Goal: Transaction & Acquisition: Download file/media

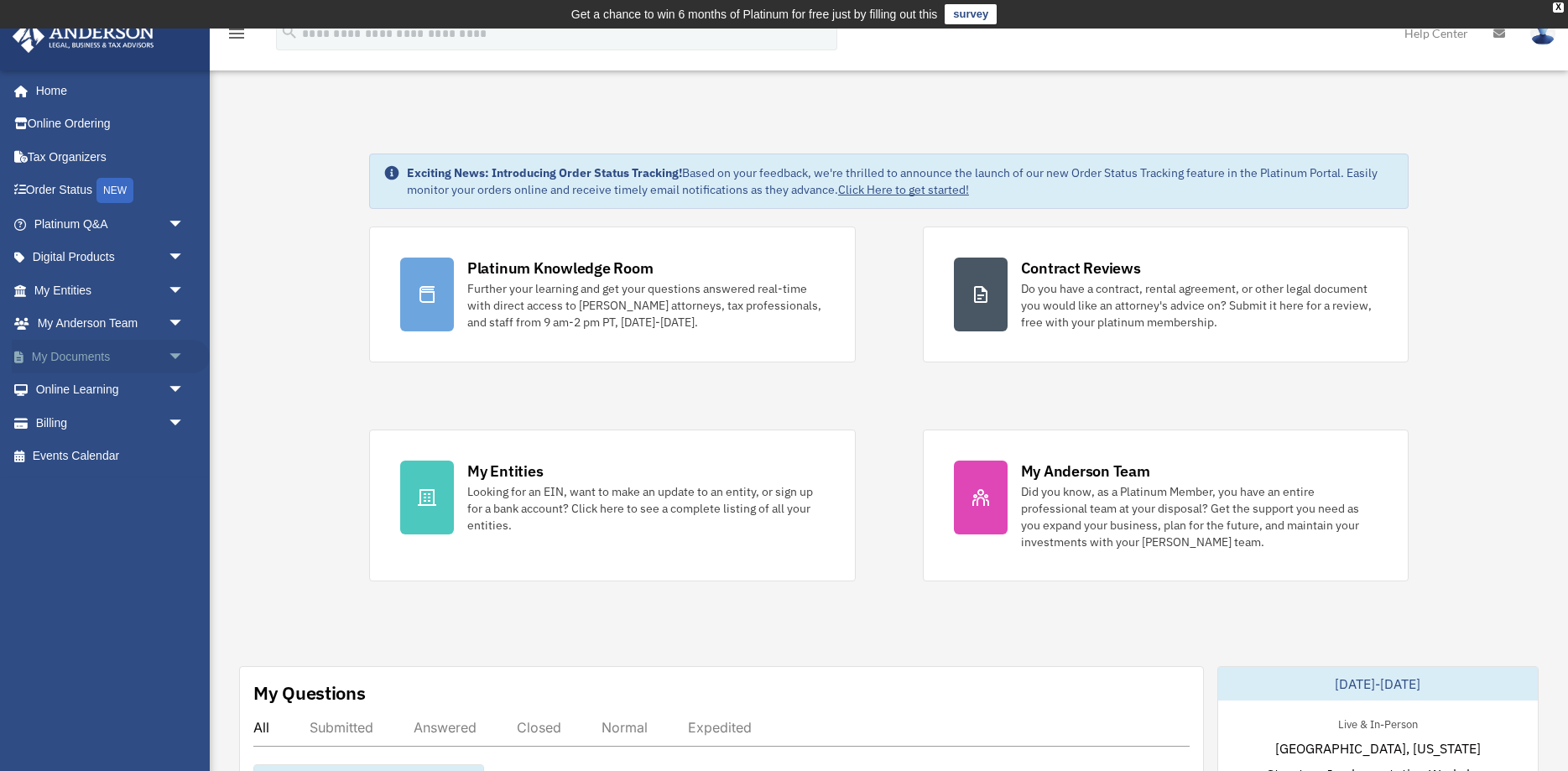
click at [172, 354] on span "arrow_drop_down" at bounding box center [185, 357] width 34 height 35
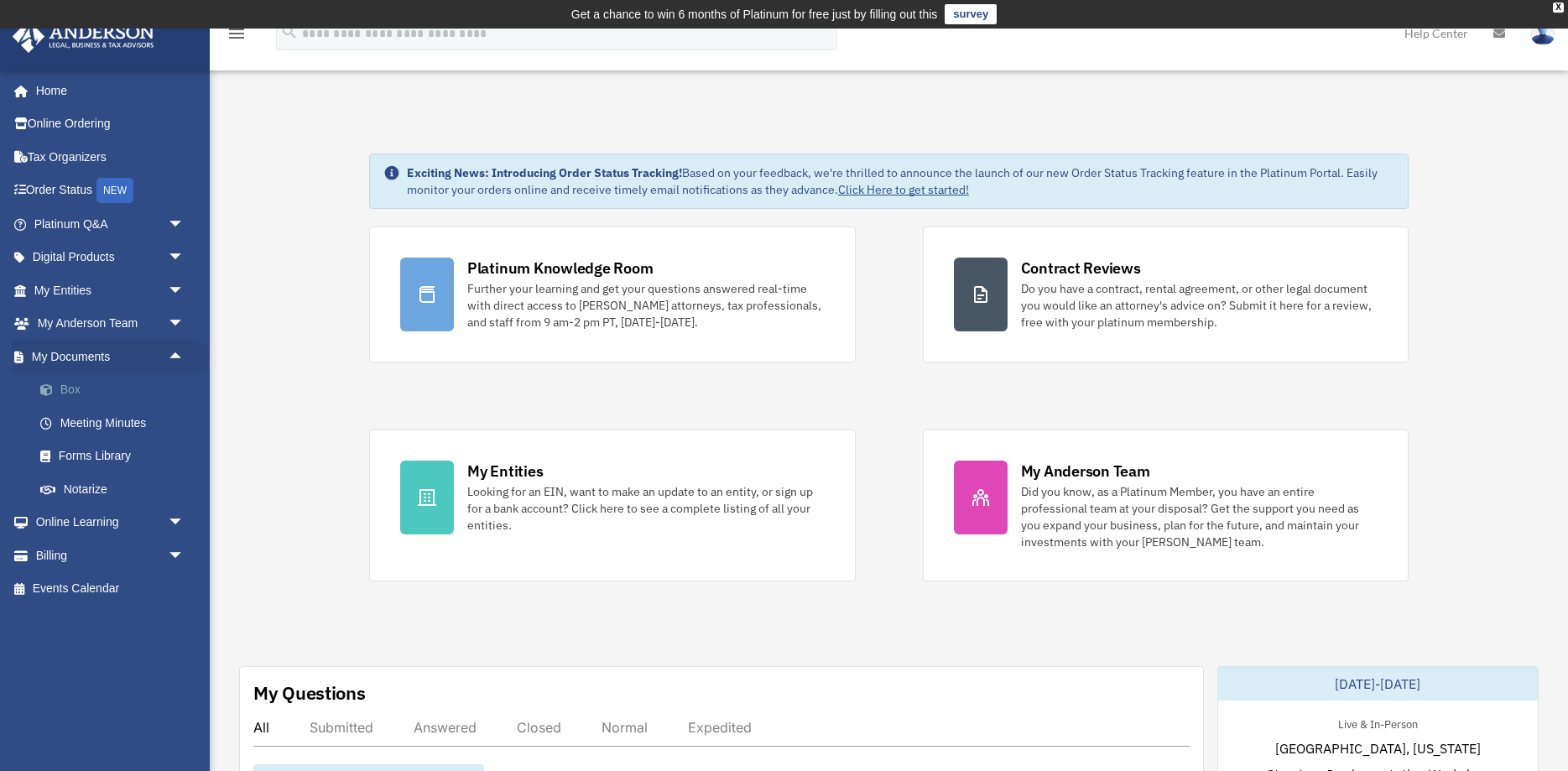
click at [150, 396] on link "Box" at bounding box center [117, 390] width 186 height 34
click at [66, 389] on link "Box" at bounding box center [117, 390] width 186 height 34
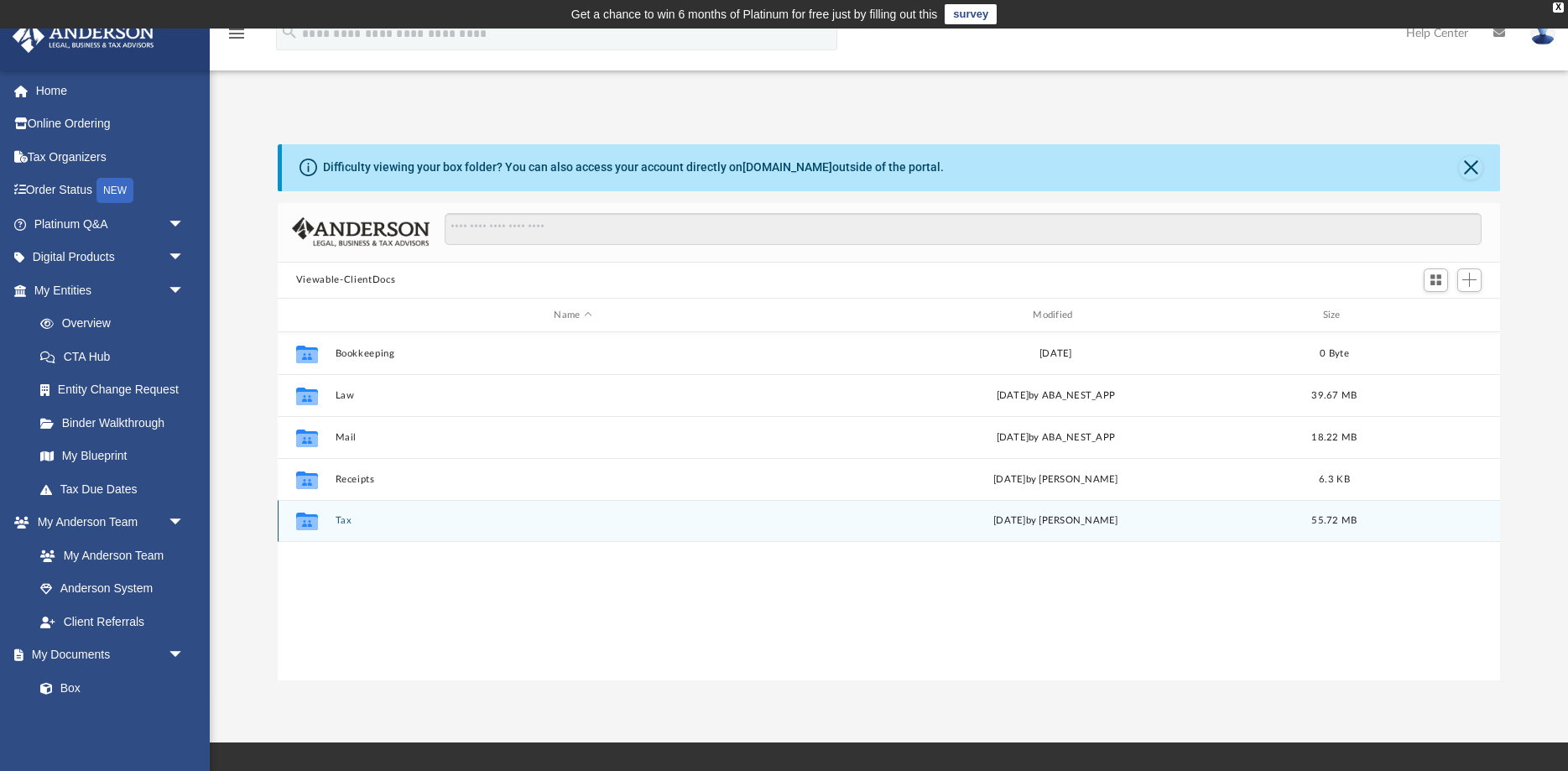
scroll to position [381, 1222]
click at [336, 525] on button "Tax" at bounding box center [573, 521] width 475 height 11
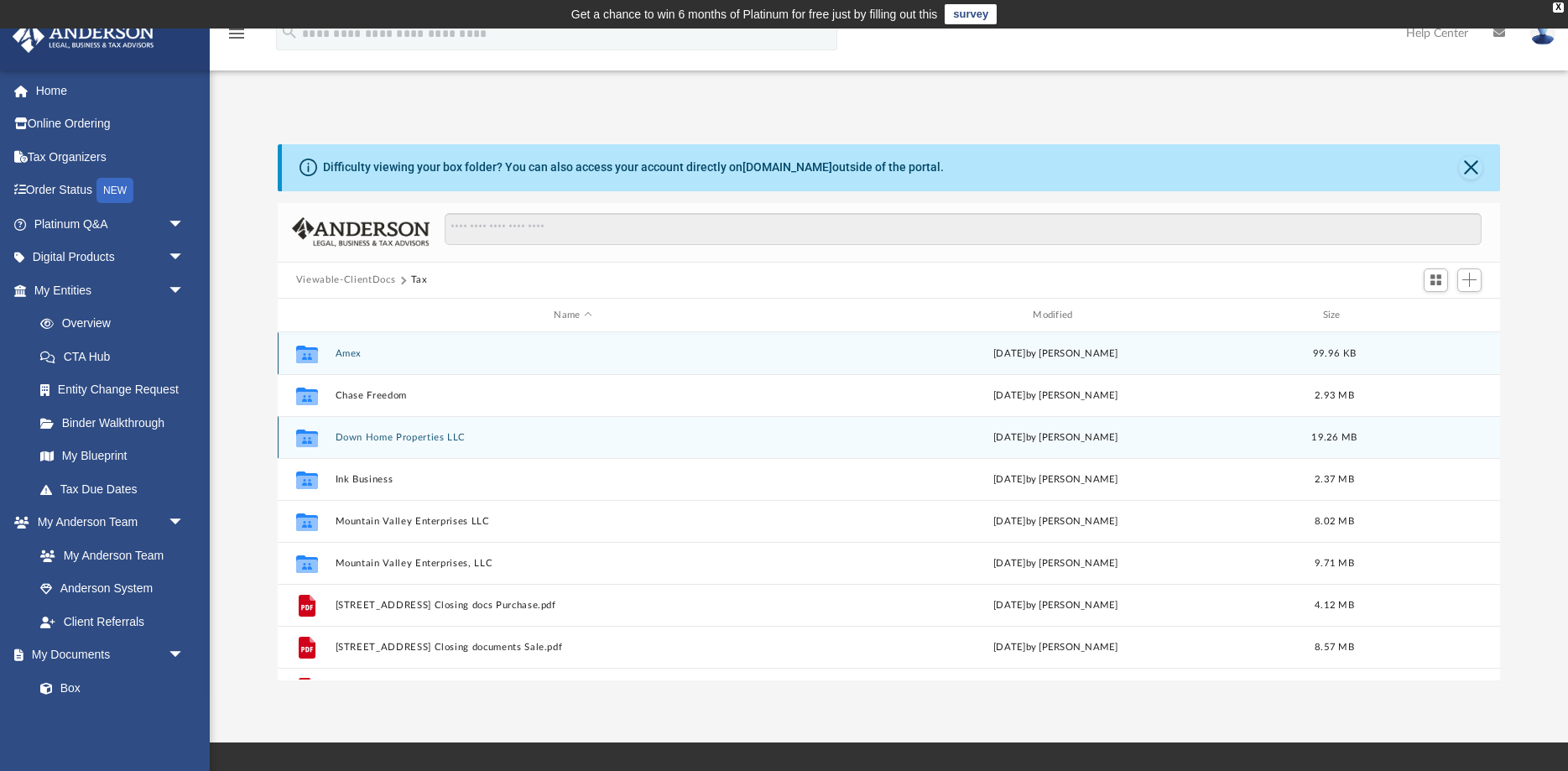
scroll to position [30, 0]
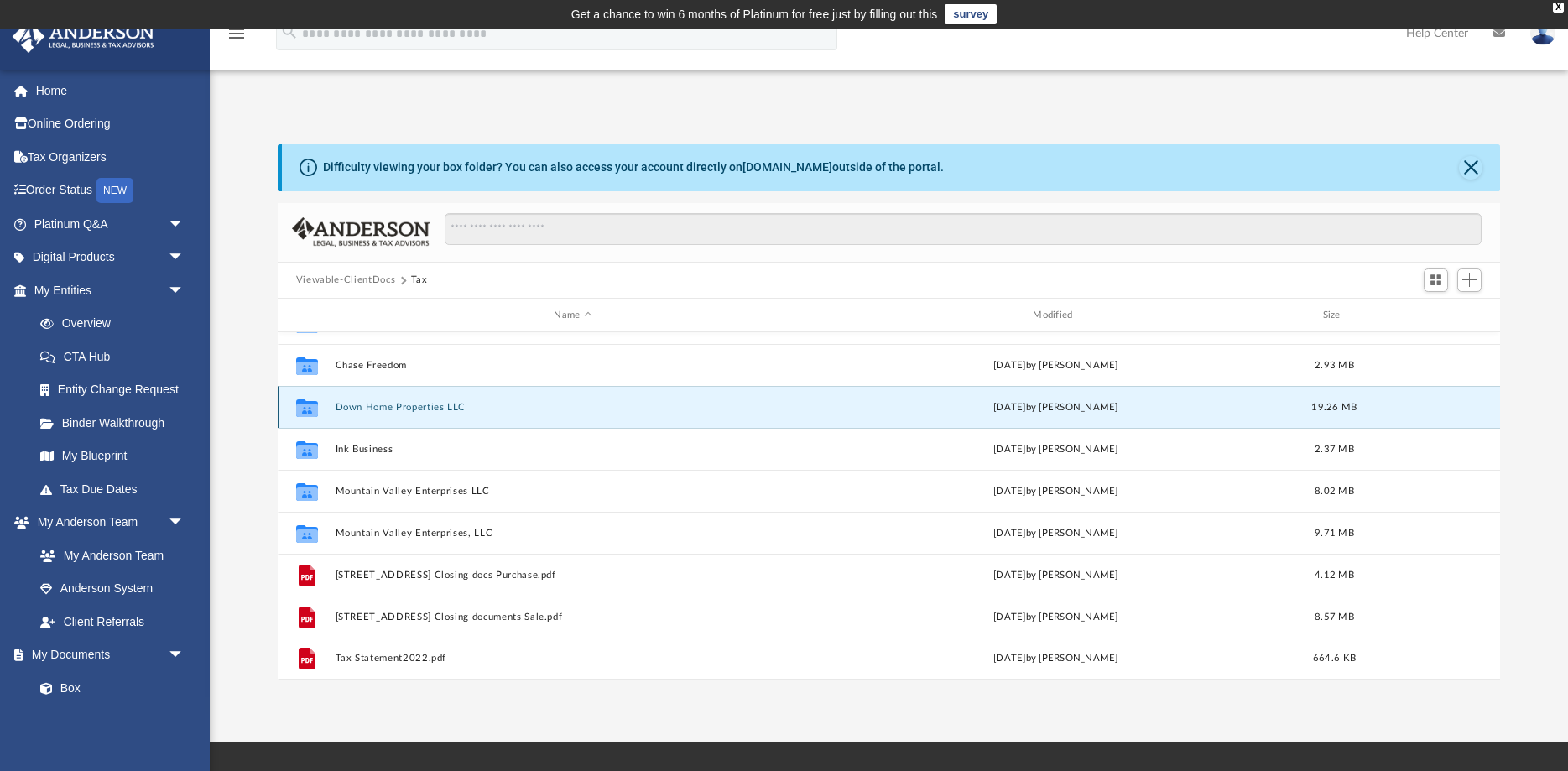
click at [427, 408] on button "Down Home Properties LLC" at bounding box center [573, 407] width 475 height 11
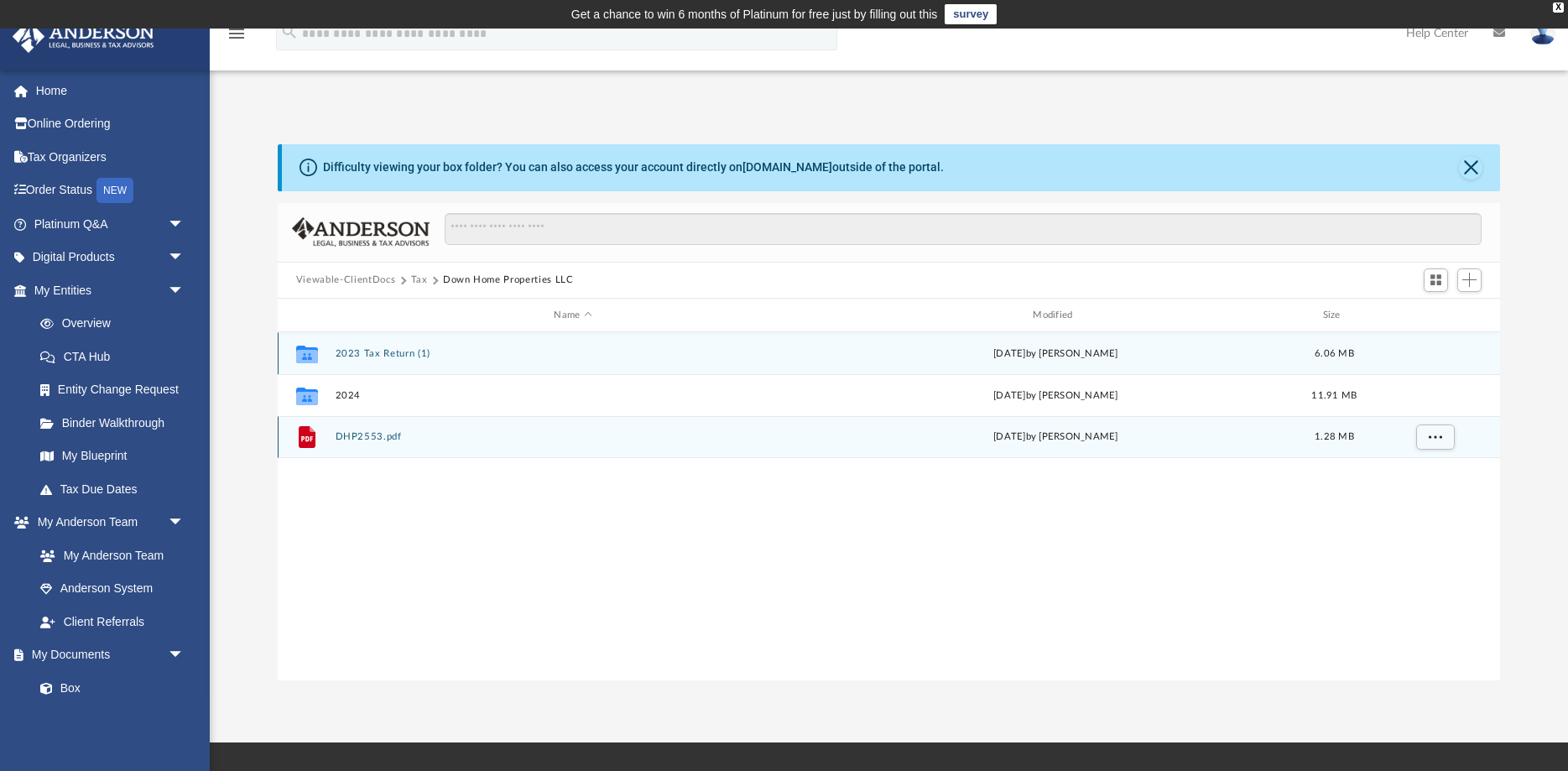
scroll to position [0, 0]
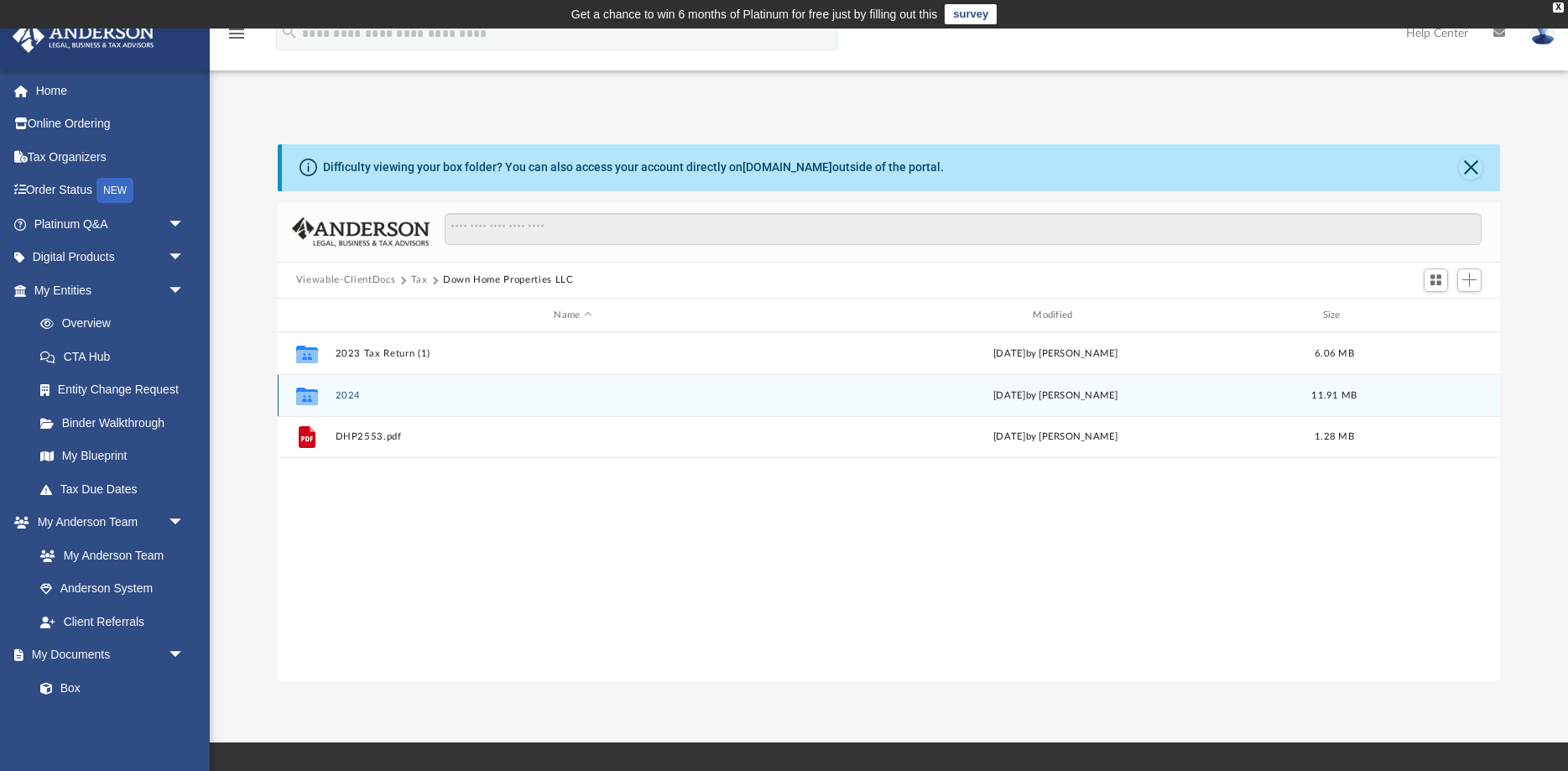
click at [354, 396] on button "2024" at bounding box center [573, 395] width 475 height 11
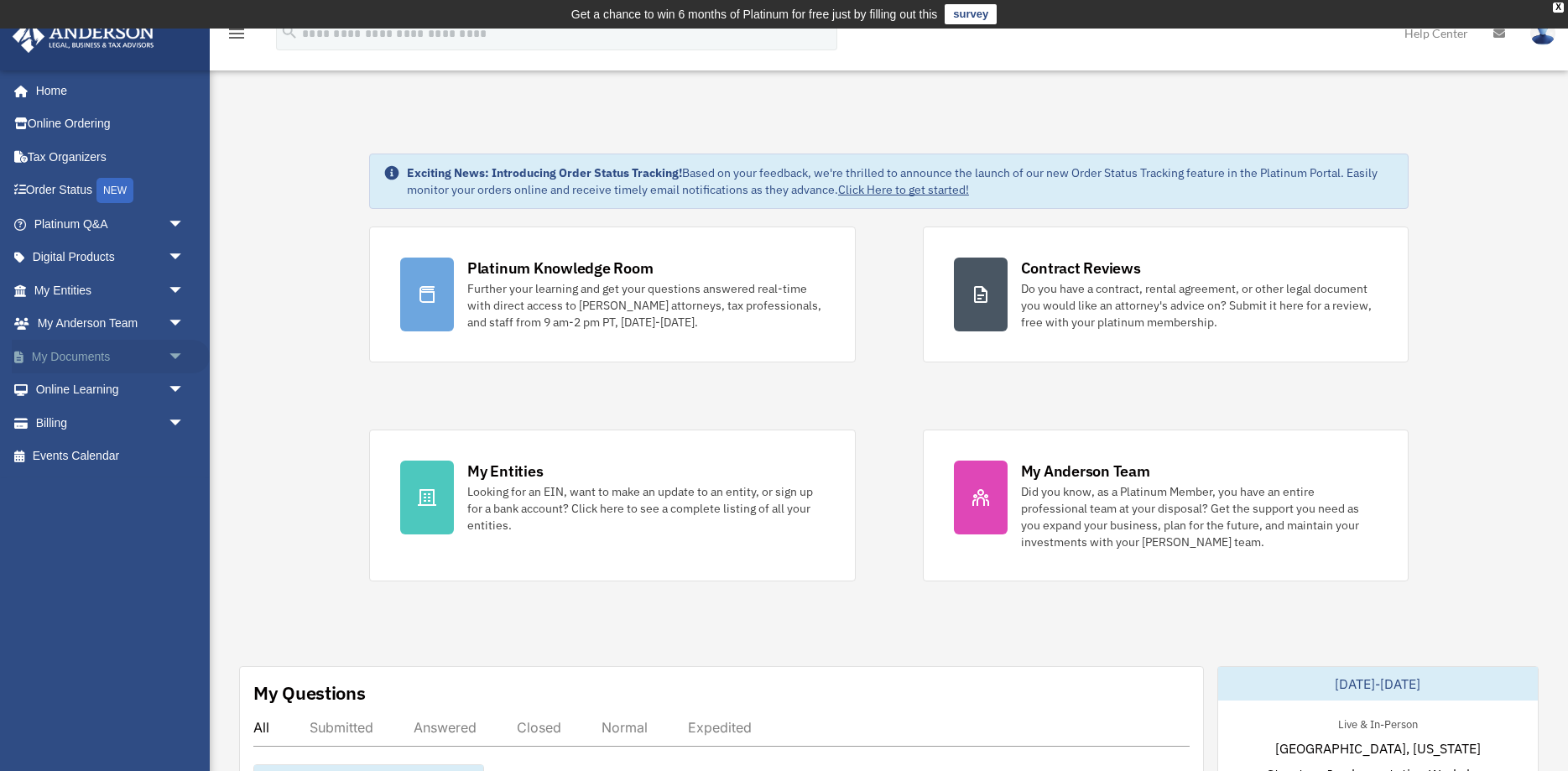
click at [130, 359] on link "My Documents arrow_drop_down" at bounding box center [110, 356] width 198 height 34
click at [178, 356] on span "arrow_drop_down" at bounding box center [185, 357] width 34 height 35
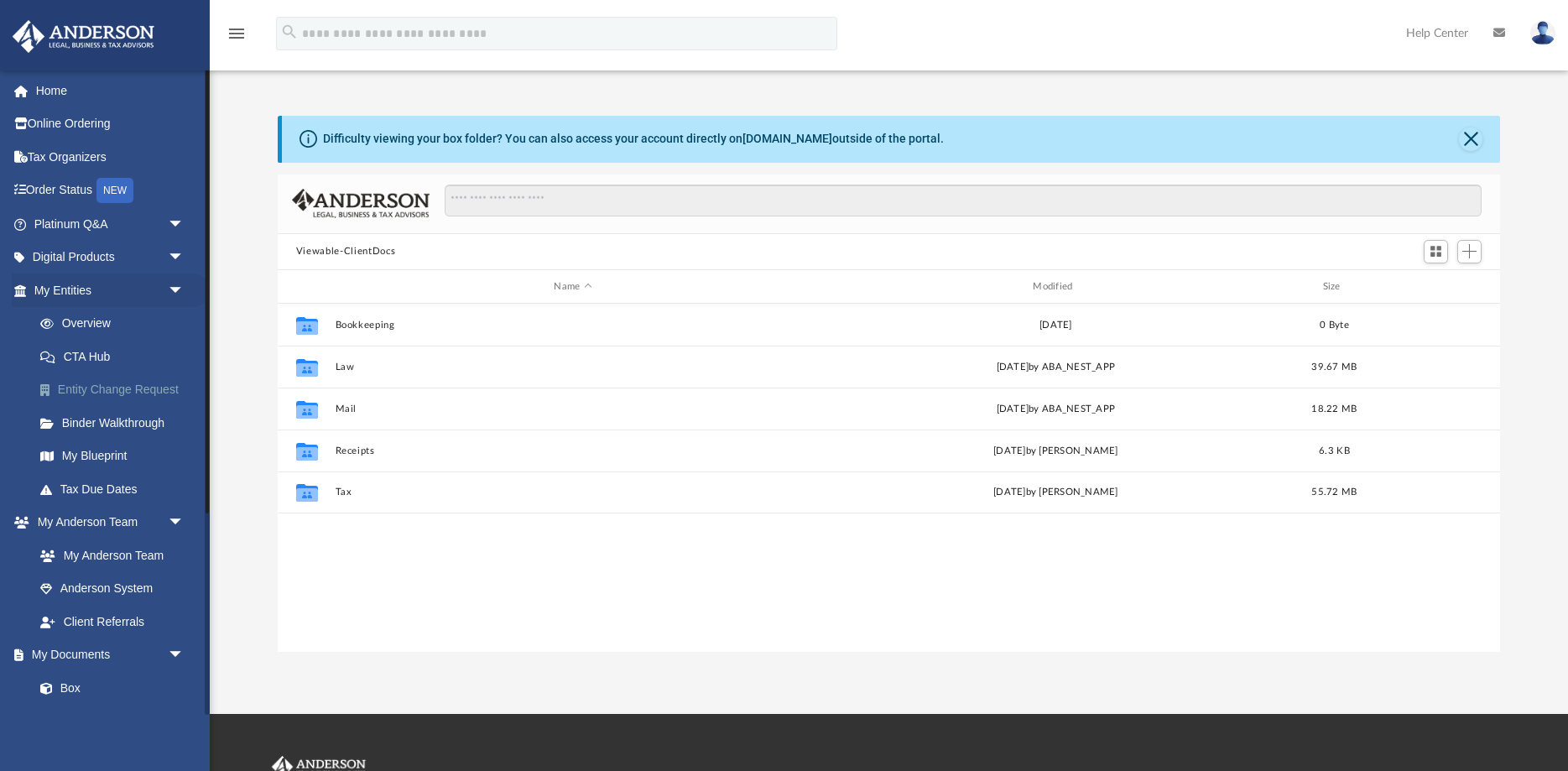
scroll to position [381, 1222]
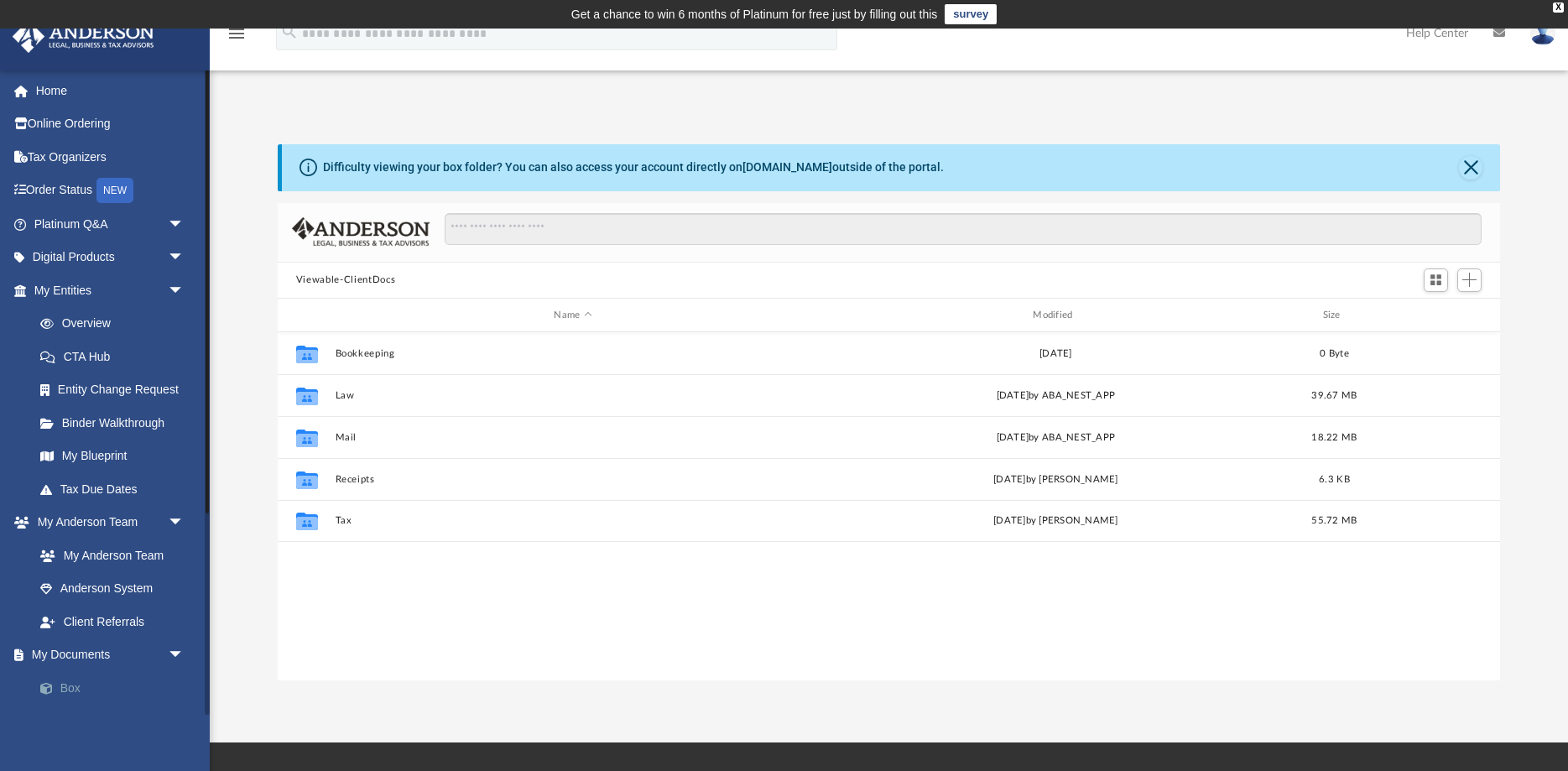
click at [68, 686] on link "Box" at bounding box center [117, 687] width 186 height 34
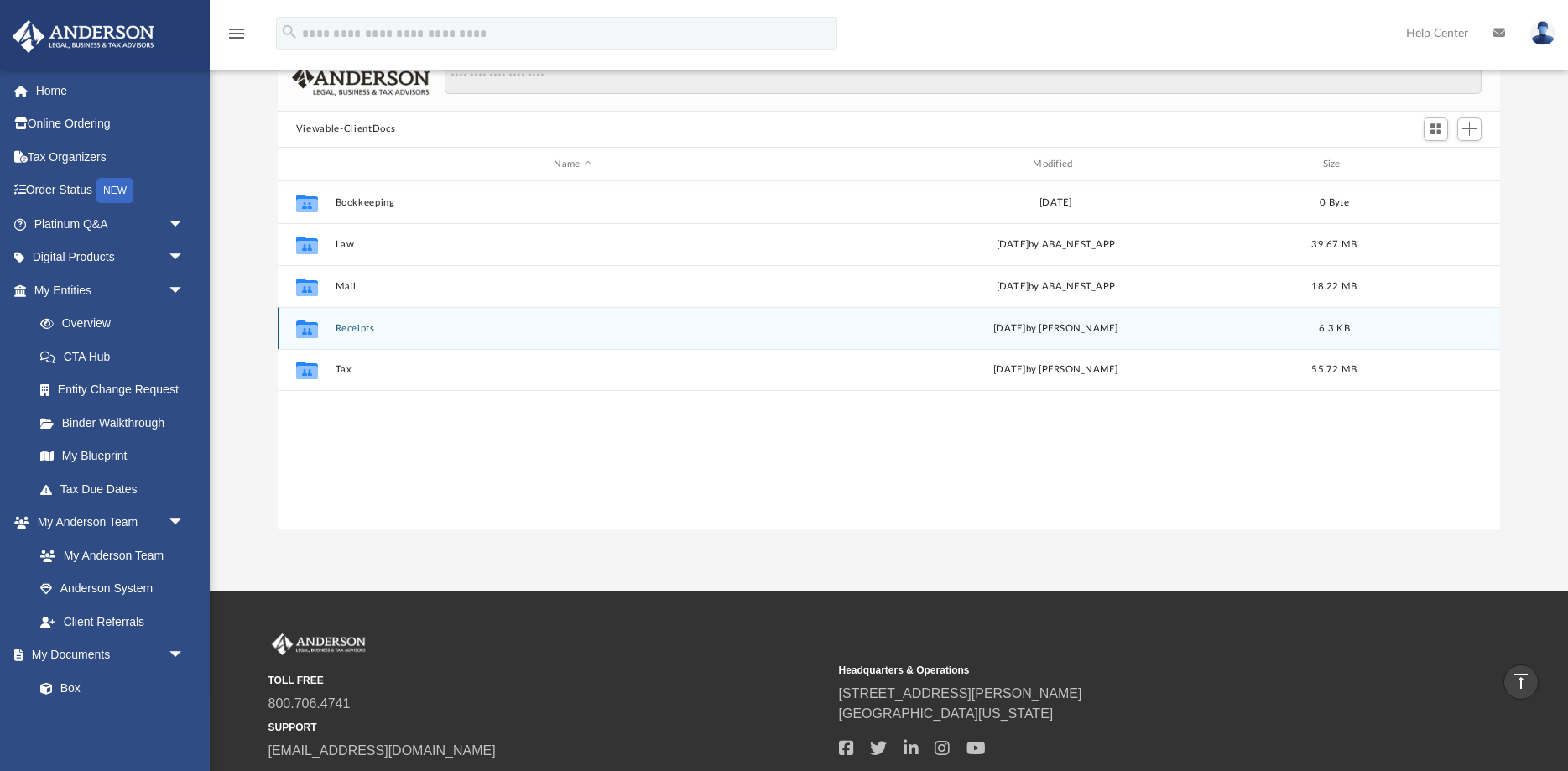
scroll to position [101, 0]
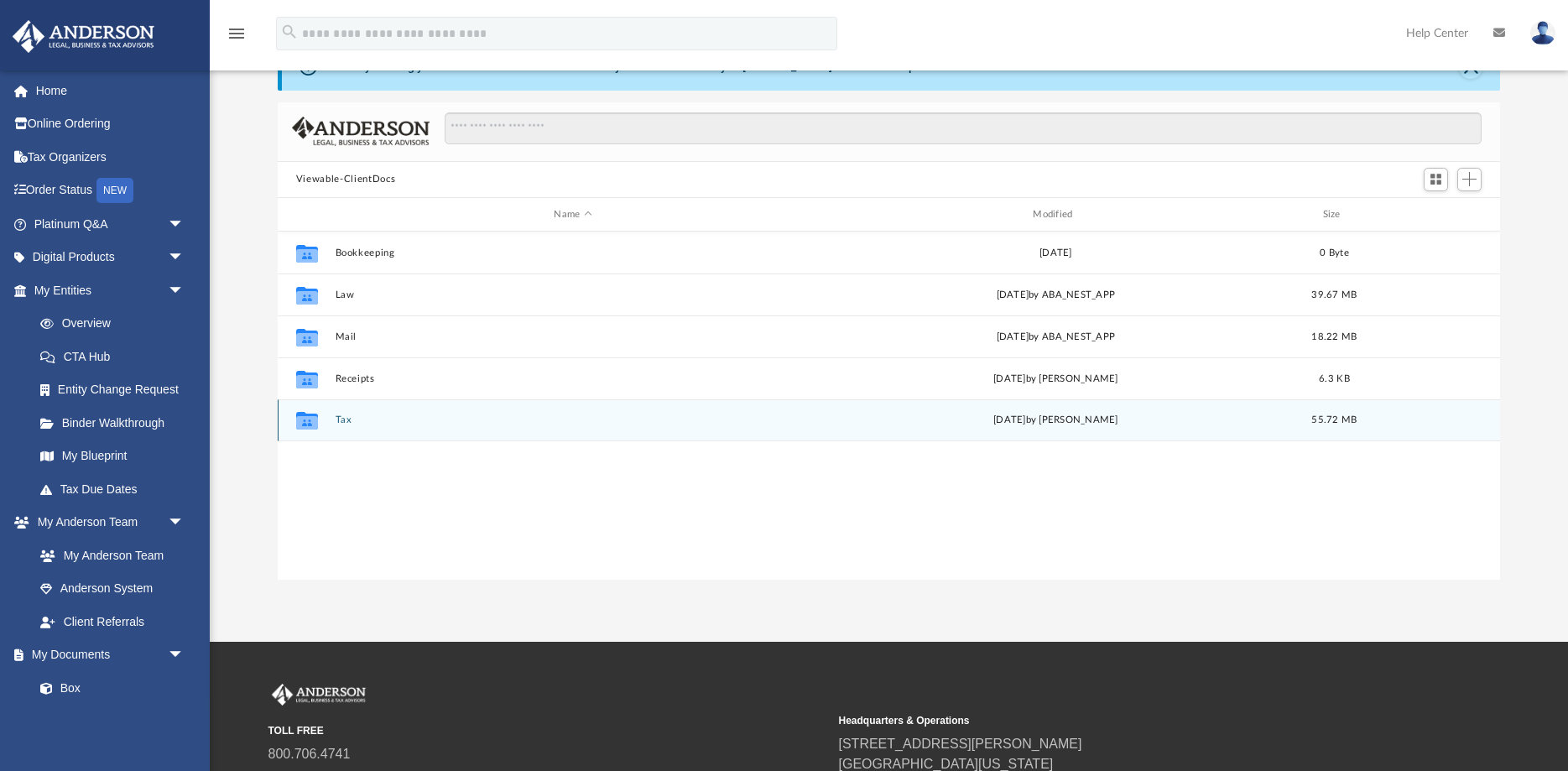
click at [340, 423] on button "Tax" at bounding box center [573, 420] width 475 height 11
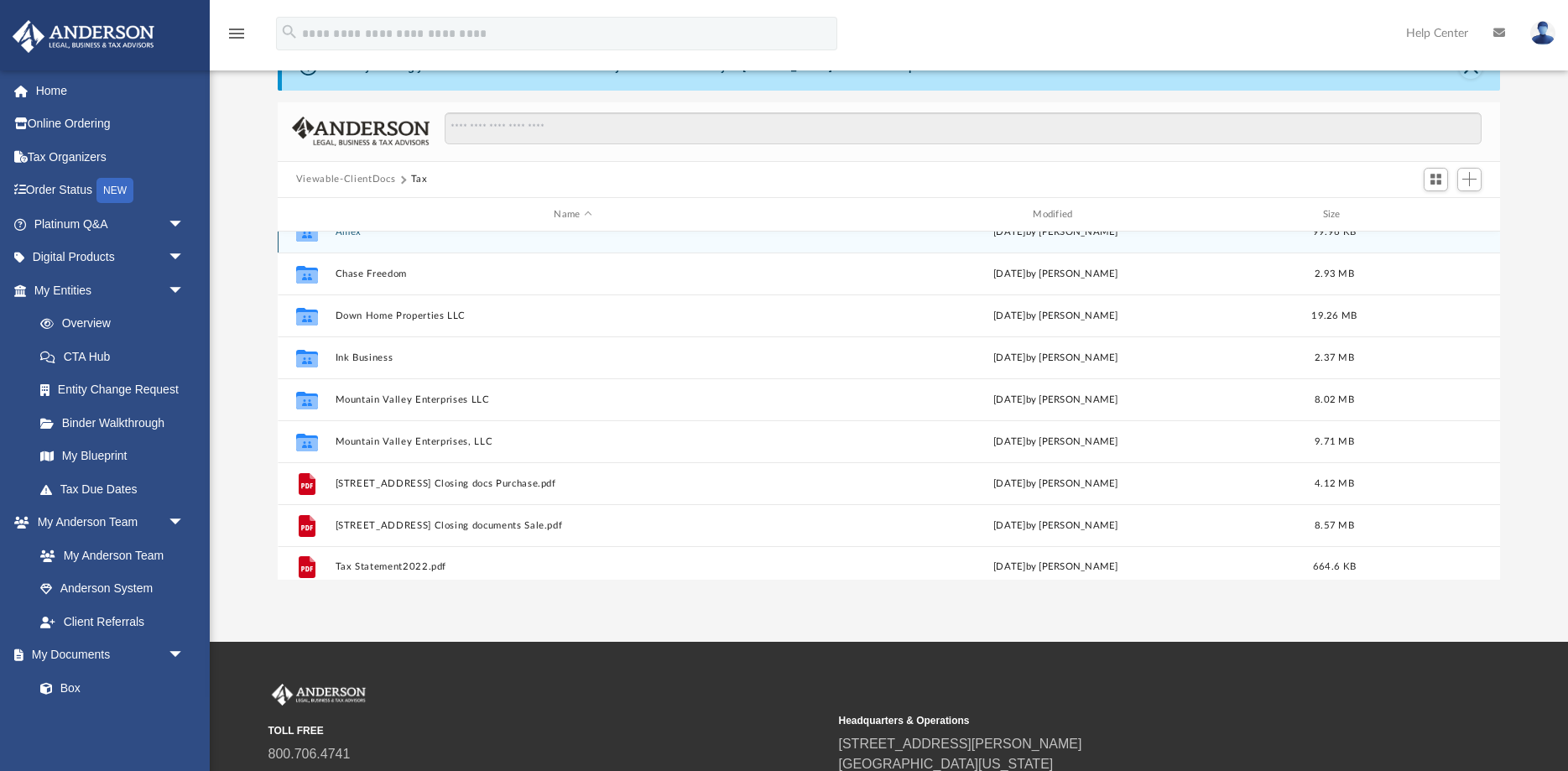
scroll to position [30, 0]
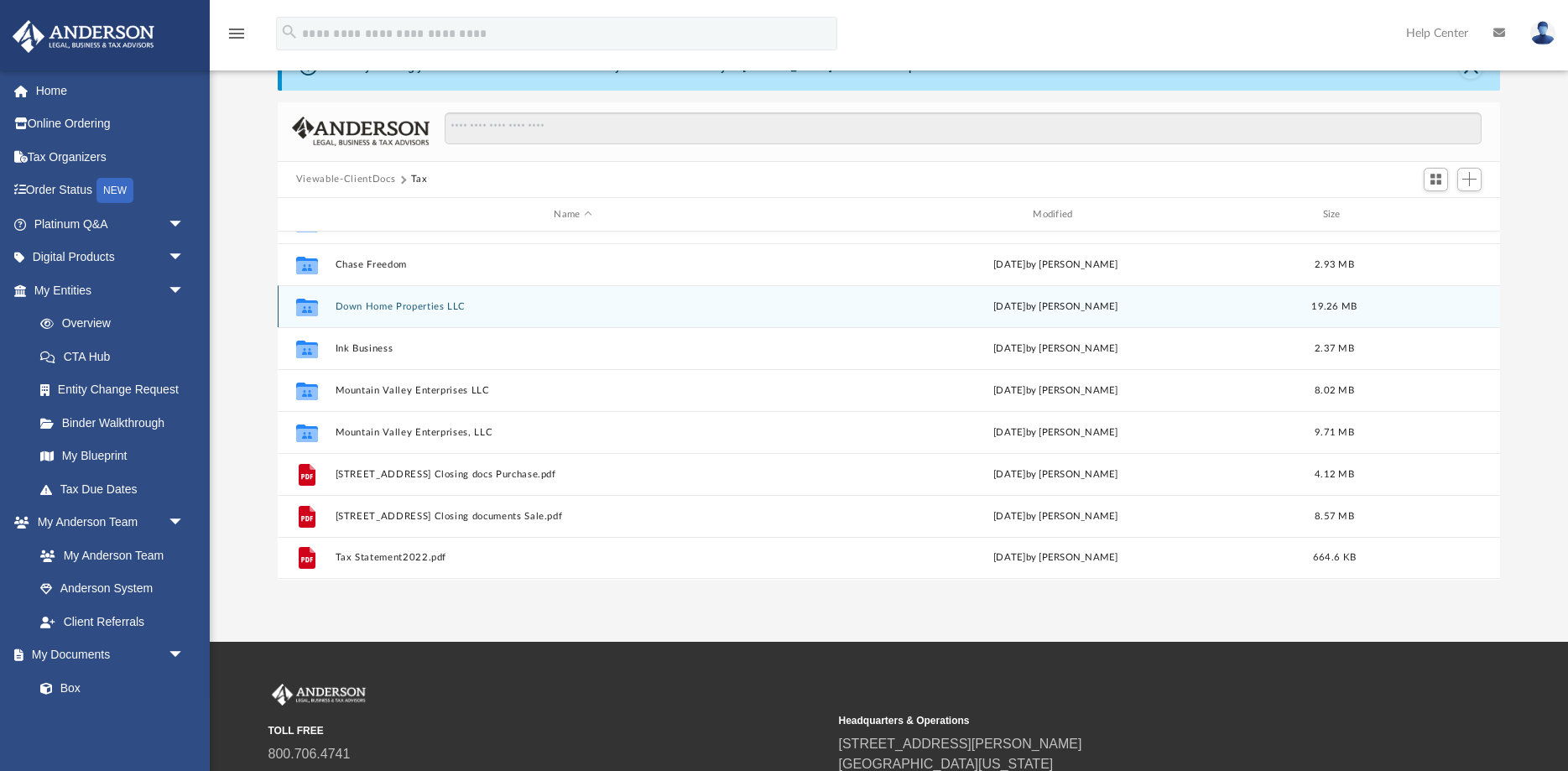
click at [431, 309] on button "Down Home Properties LLC" at bounding box center [573, 306] width 475 height 11
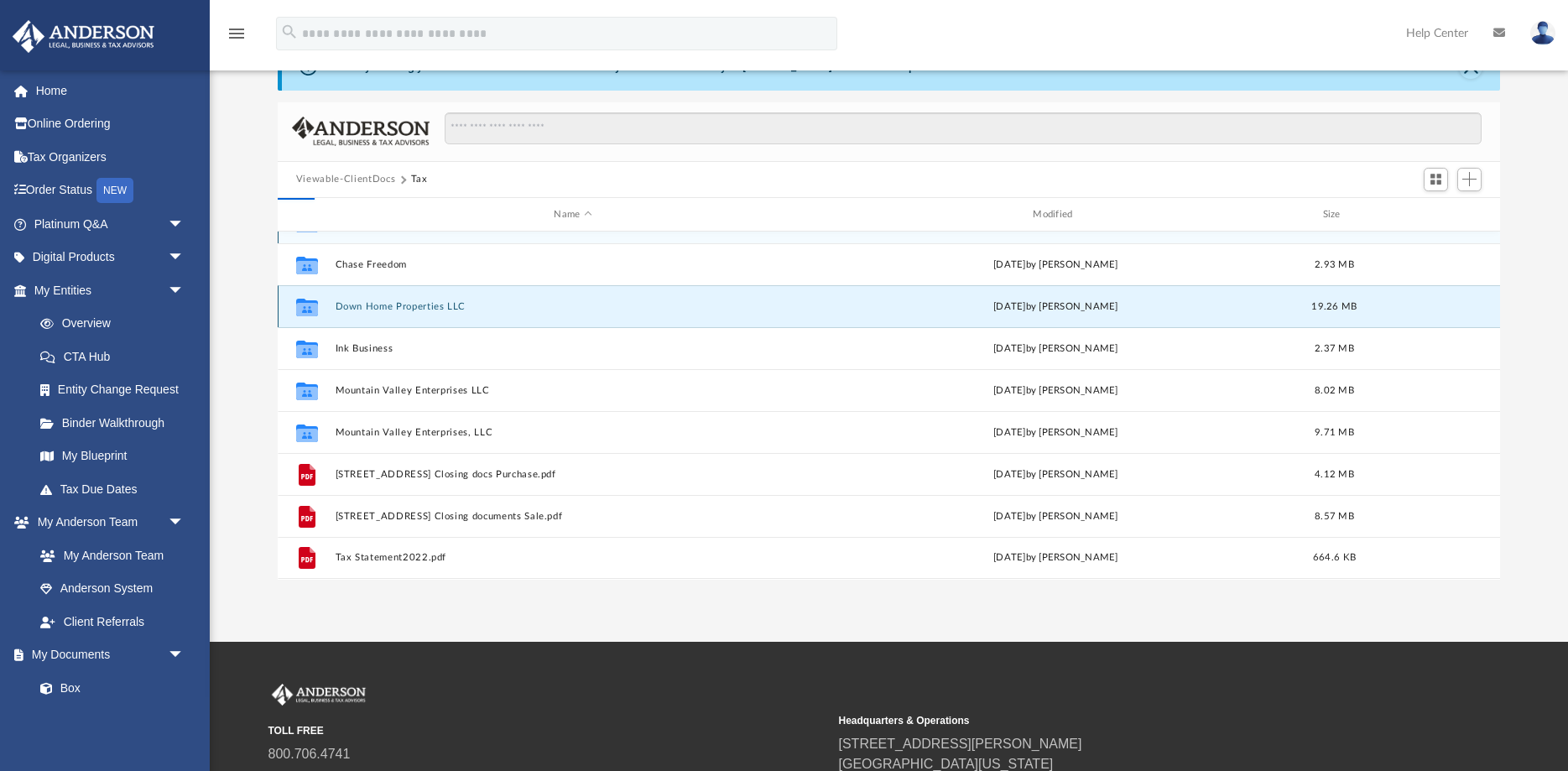
scroll to position [0, 0]
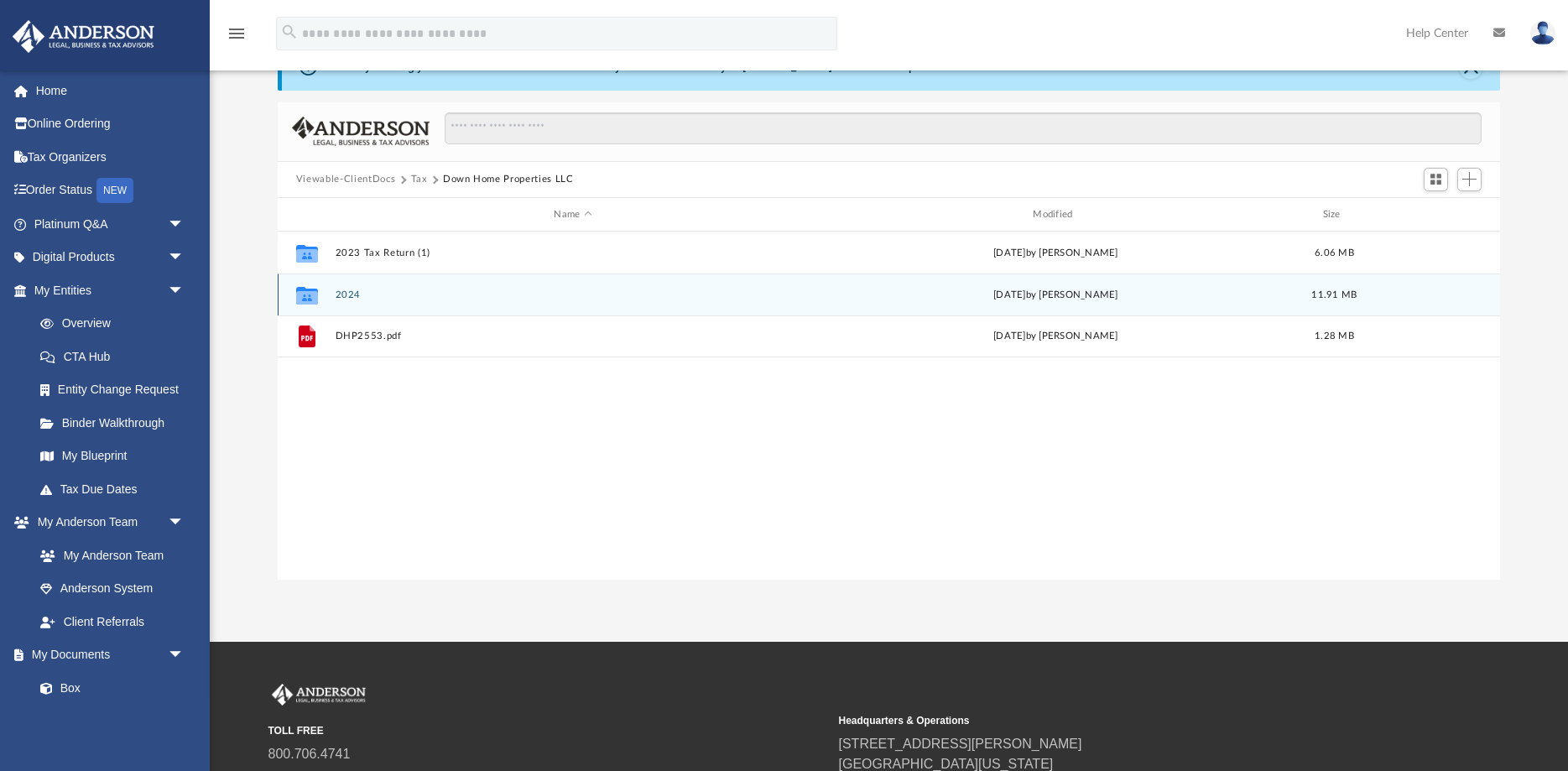
click at [344, 296] on button "2024" at bounding box center [573, 294] width 475 height 11
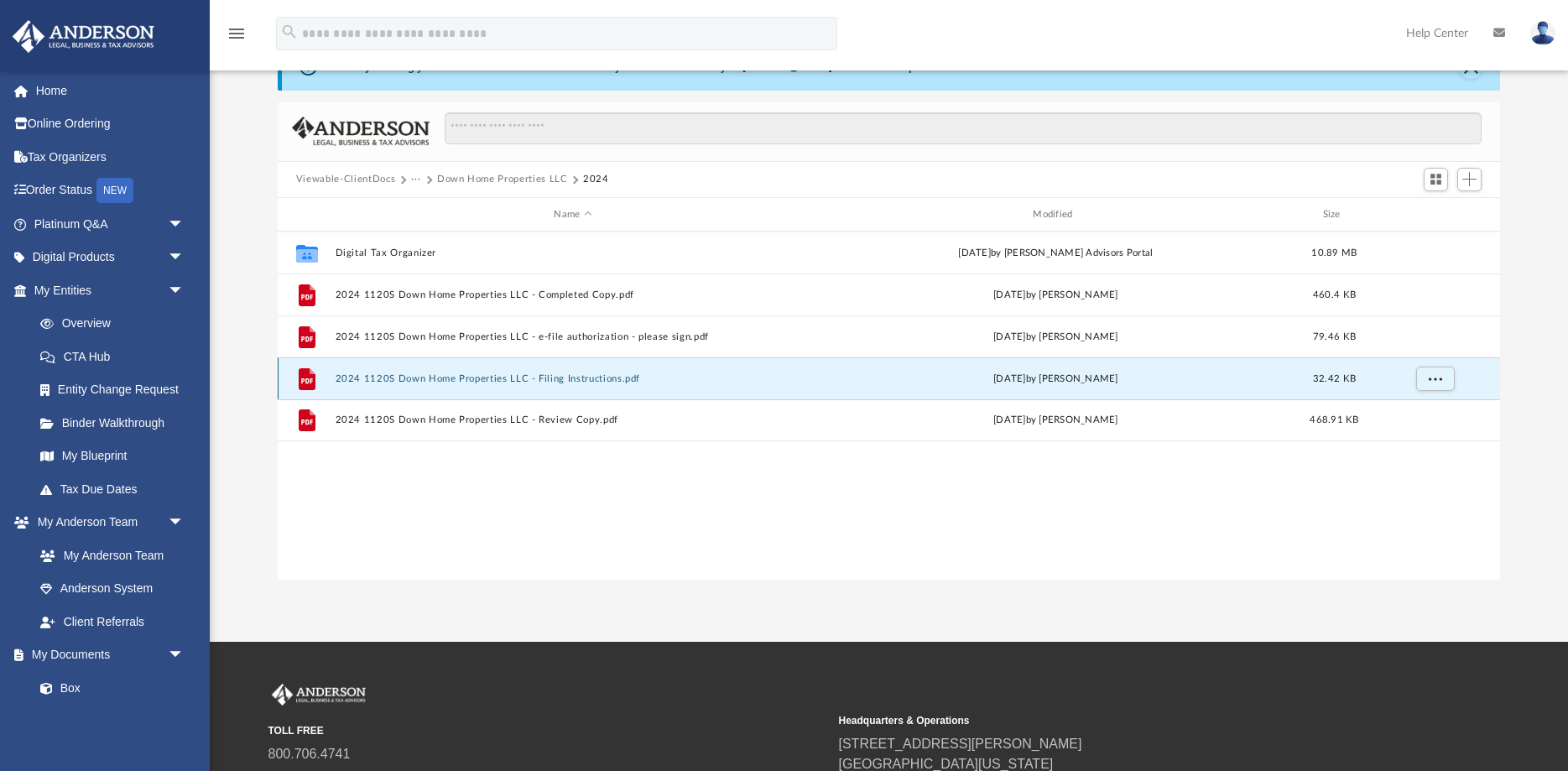
click at [522, 378] on button "2024 1120S Down Home Properties LLC - Filing Instructions.pdf" at bounding box center [573, 379] width 475 height 11
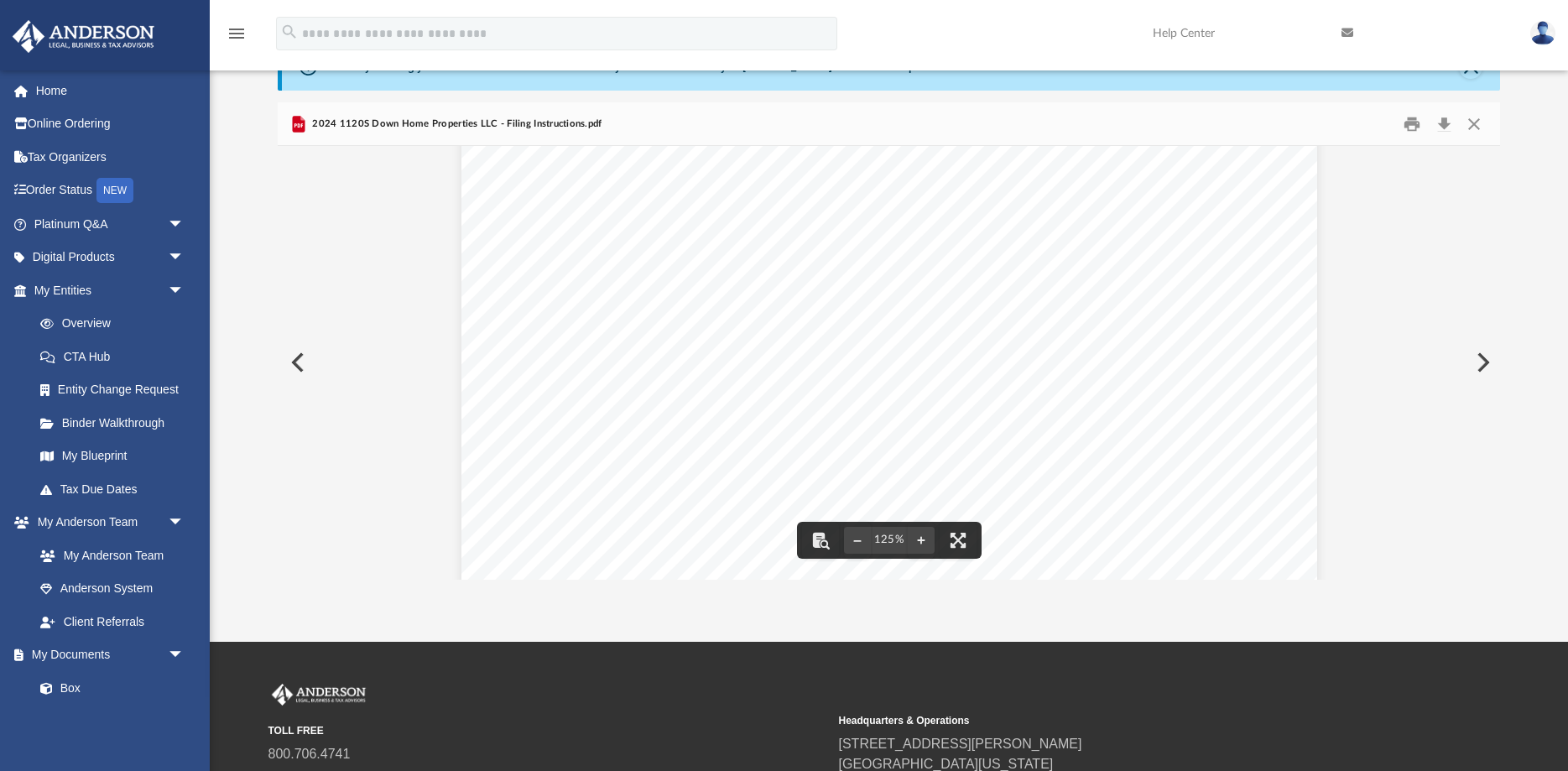
scroll to position [372, 0]
click at [293, 360] on button "Preview" at bounding box center [296, 362] width 37 height 47
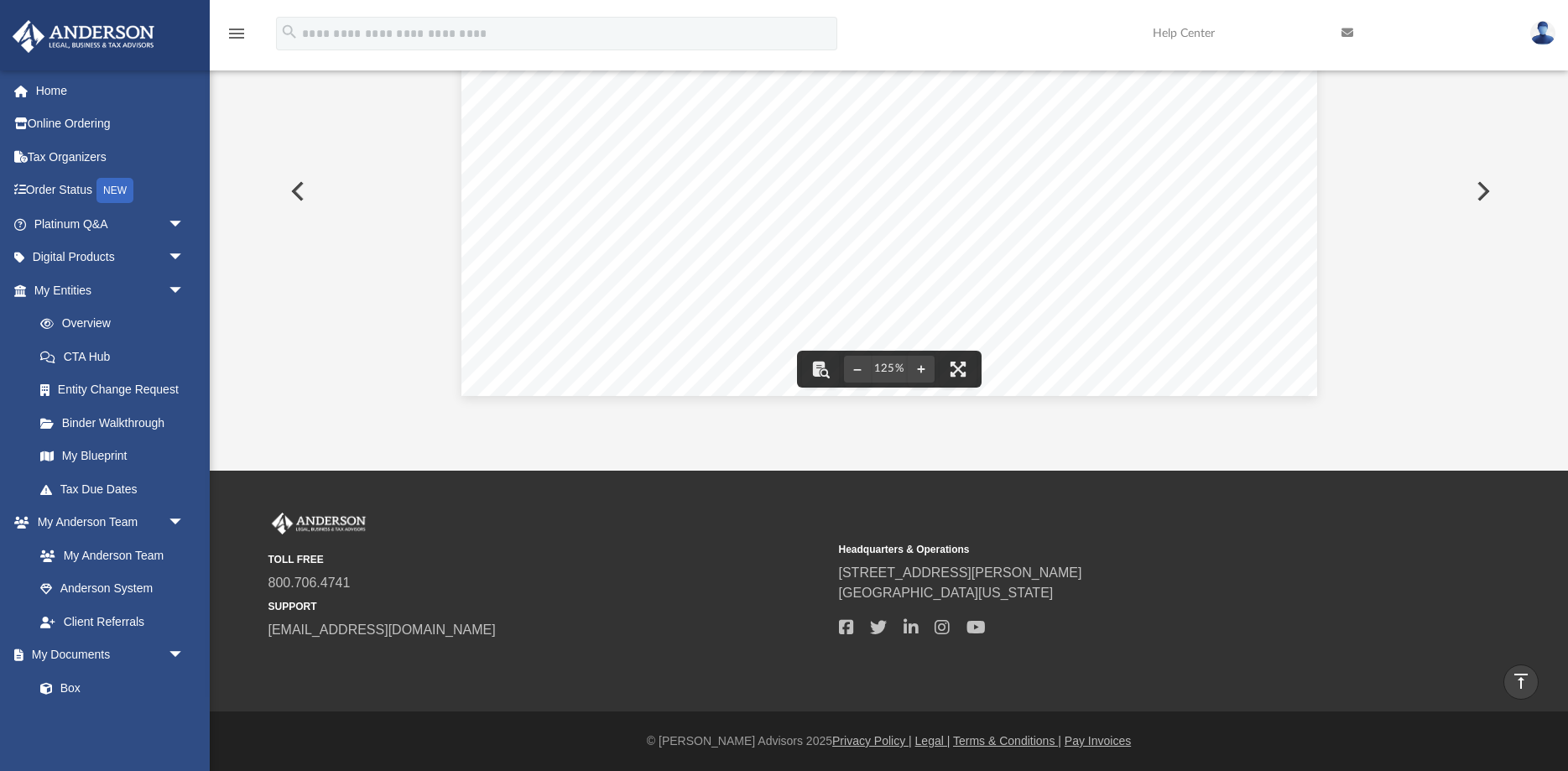
scroll to position [0, 0]
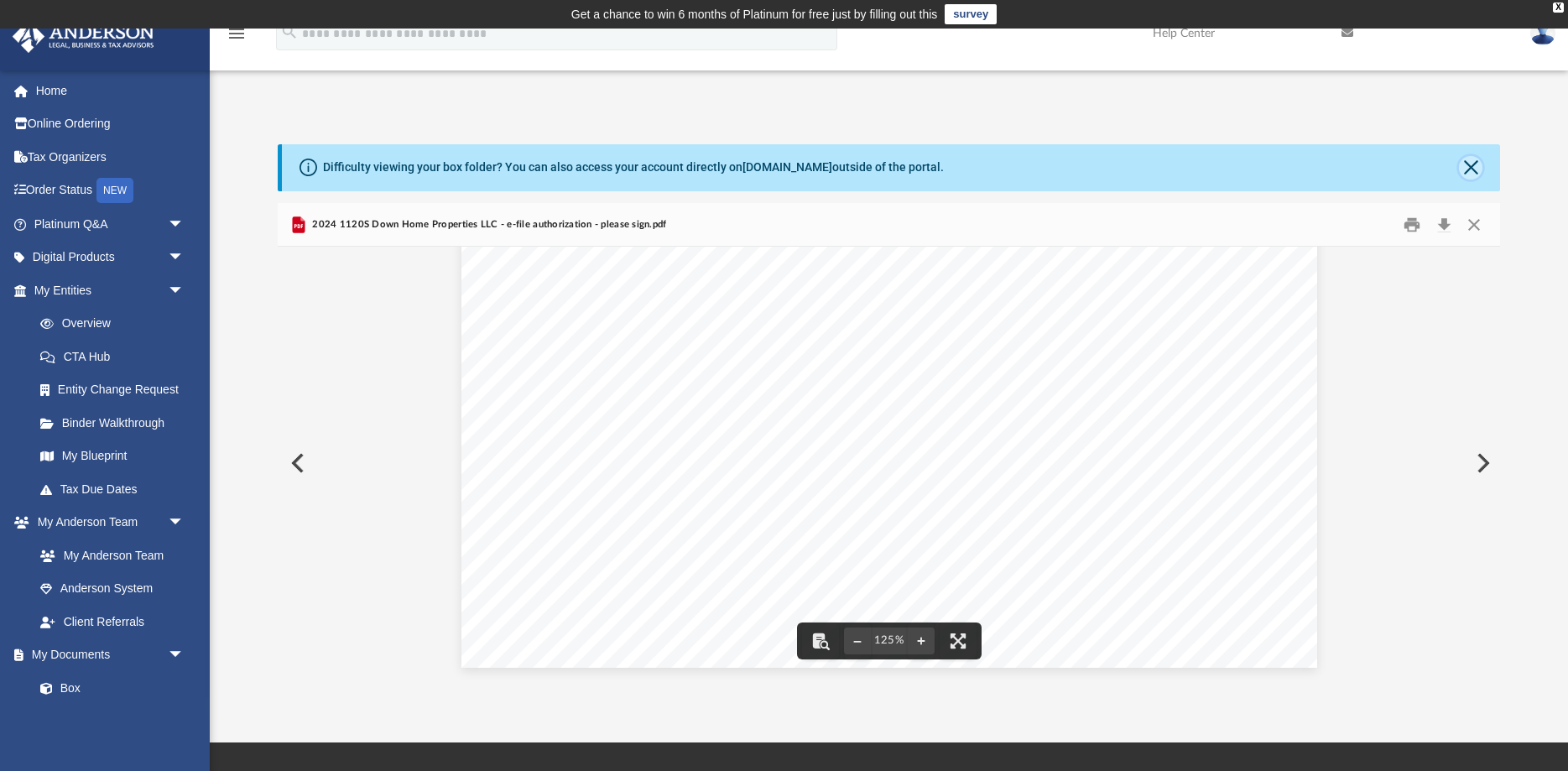
click at [1468, 171] on button "Close" at bounding box center [1470, 167] width 24 height 23
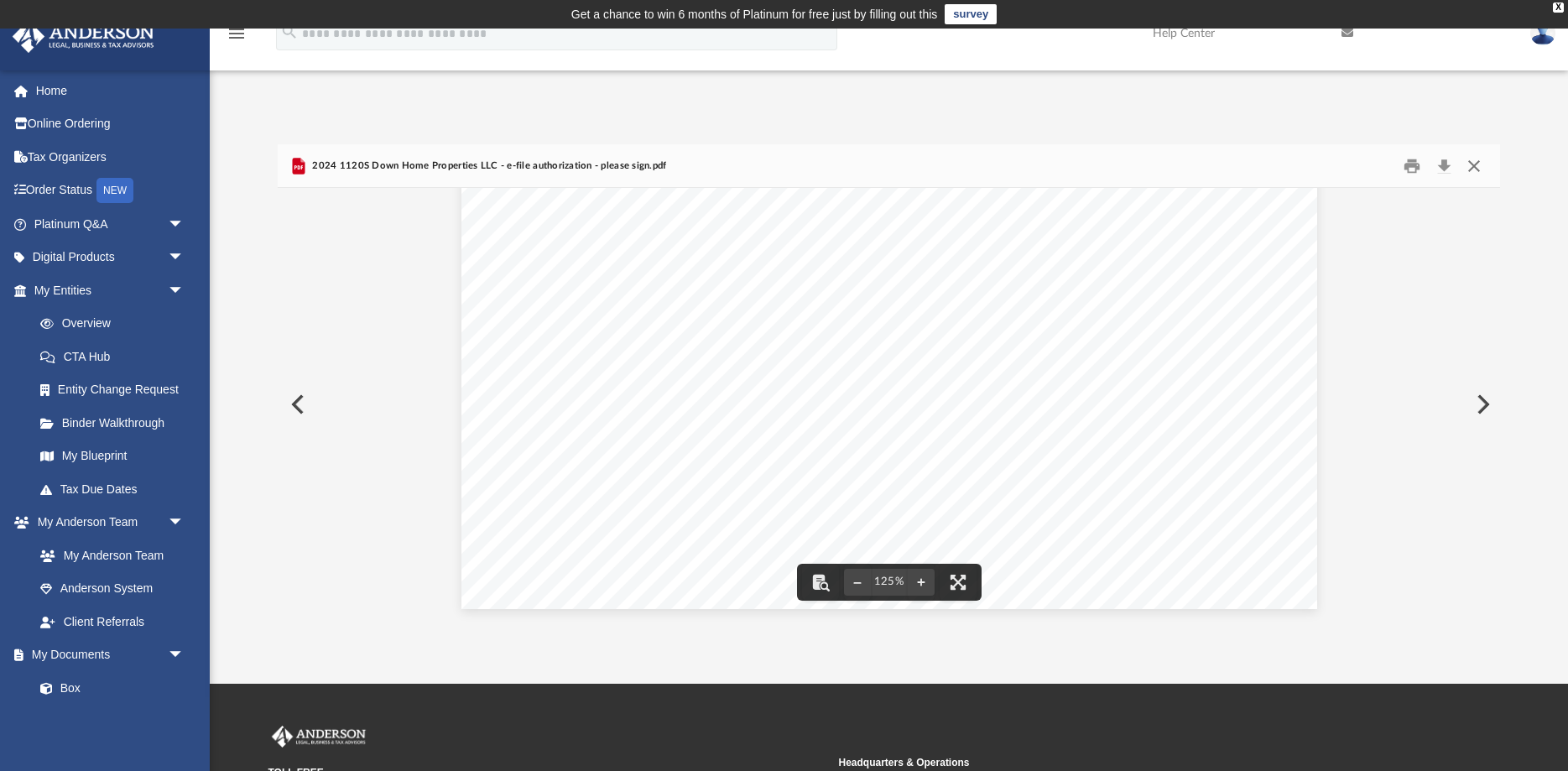
click at [1478, 164] on button "Close" at bounding box center [1474, 165] width 30 height 26
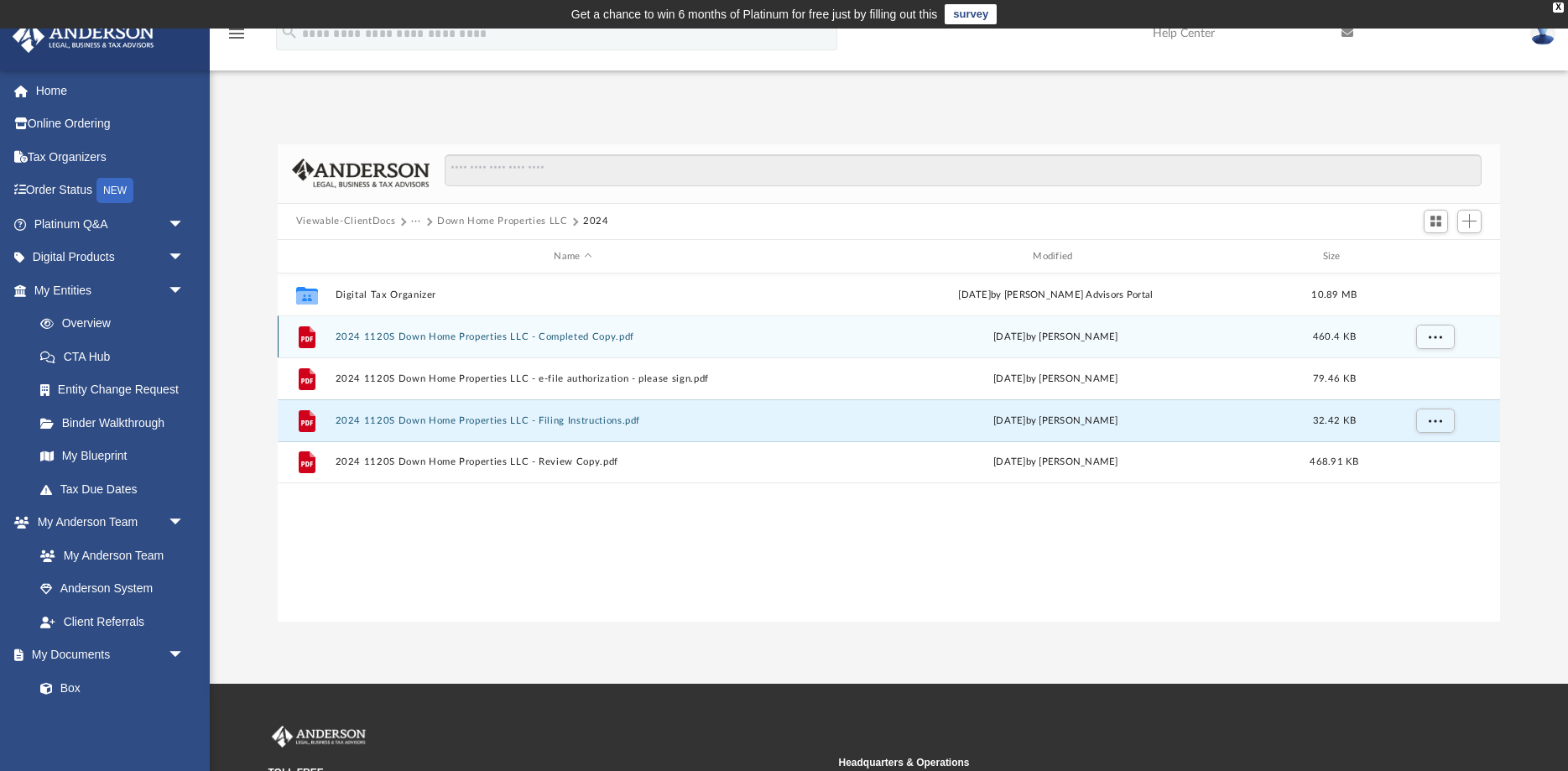
click at [573, 334] on button "2024 1120S Down Home Properties LLC - Completed Copy.pdf" at bounding box center [573, 337] width 475 height 11
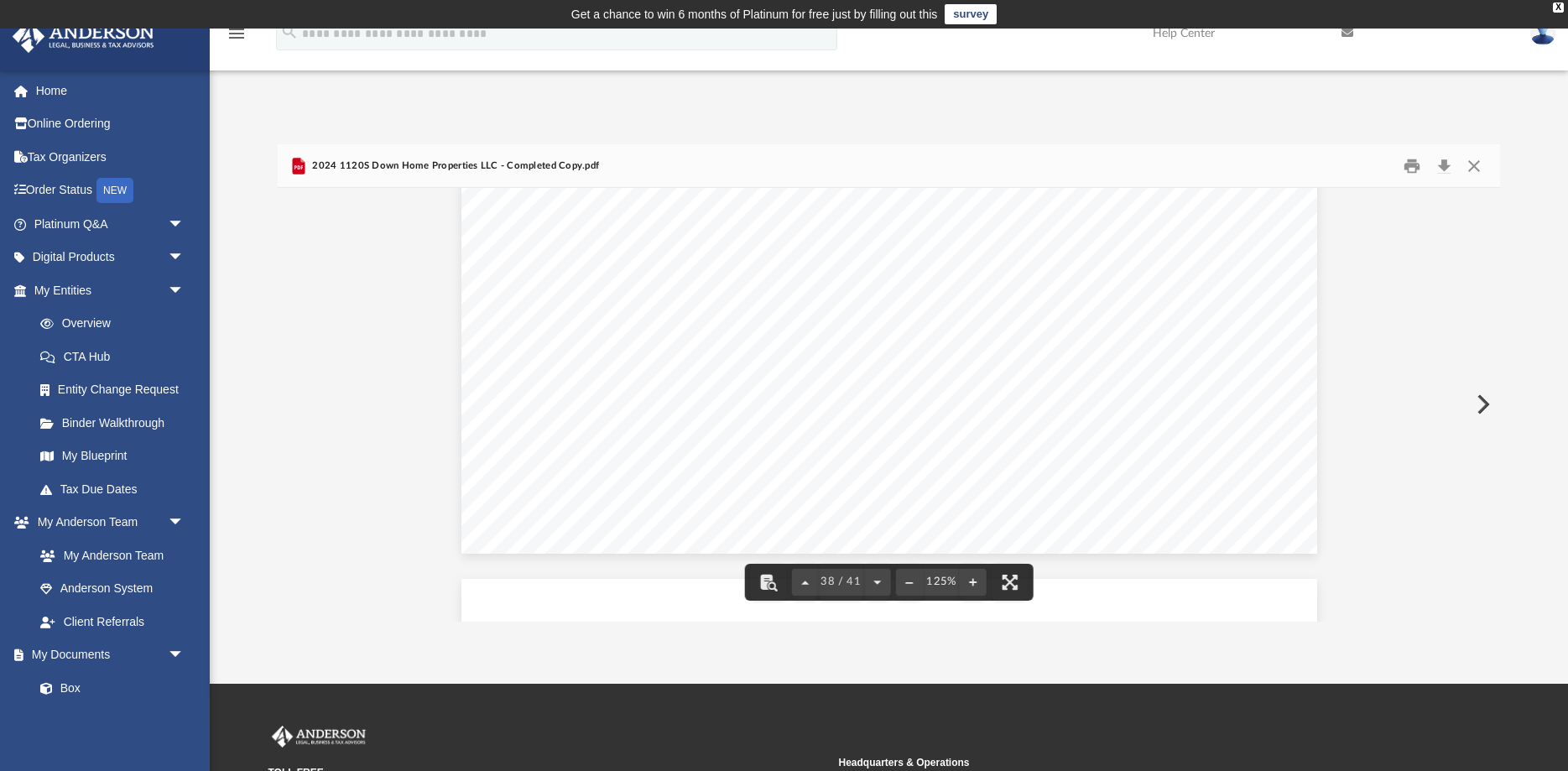
scroll to position [44976, 0]
drag, startPoint x: 1495, startPoint y: 394, endPoint x: 1490, endPoint y: 631, distance: 237.1
click at [1490, 631] on div "App brian_mace@ymail.com Sign Out brian_mace@ymail.com Home Online Ordering Tax…" at bounding box center [784, 356] width 1568 height 655
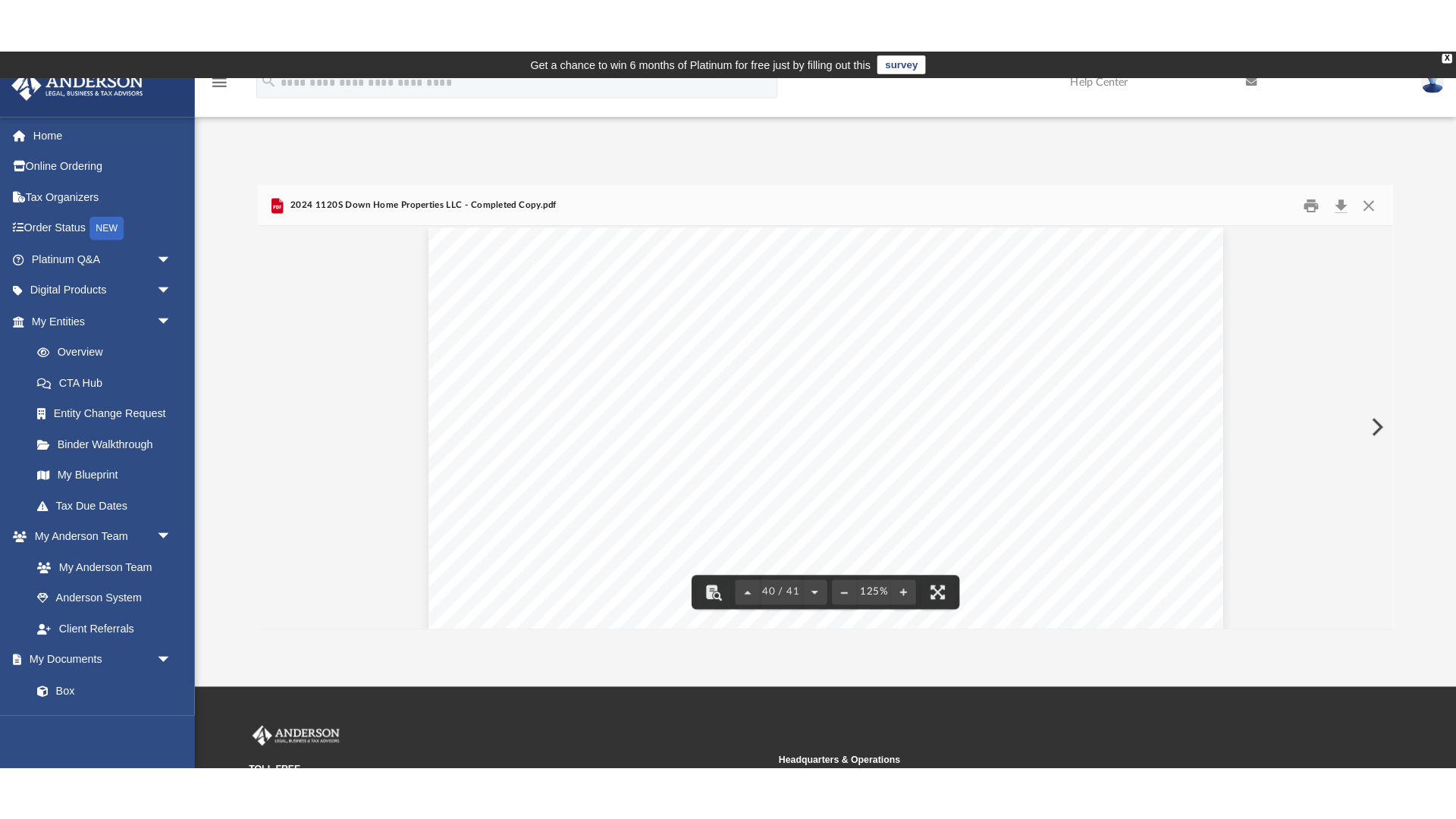
scroll to position [39007, 0]
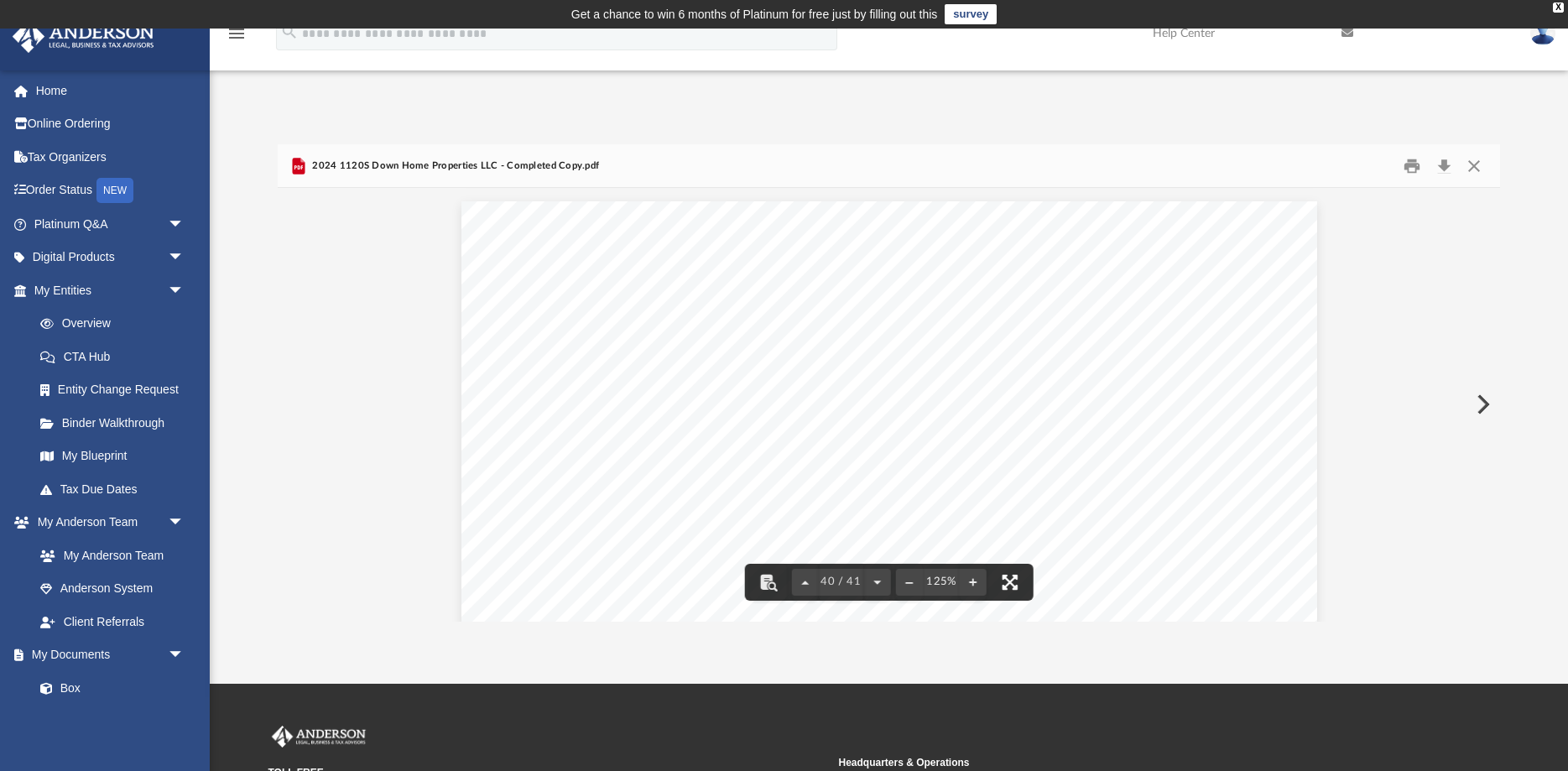
click at [1013, 582] on button "File preview" at bounding box center [1010, 582] width 37 height 37
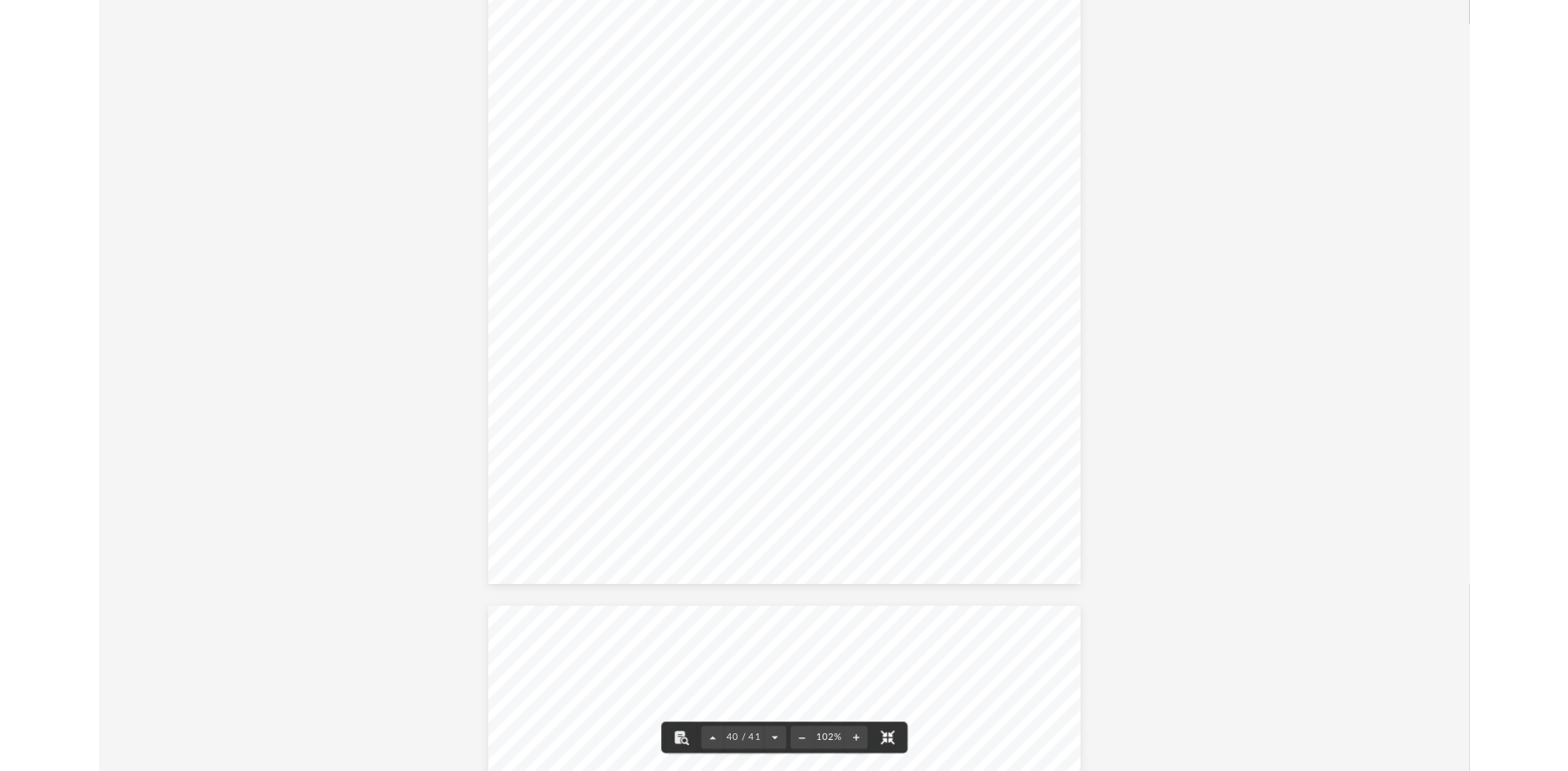
scroll to position [35286, 0]
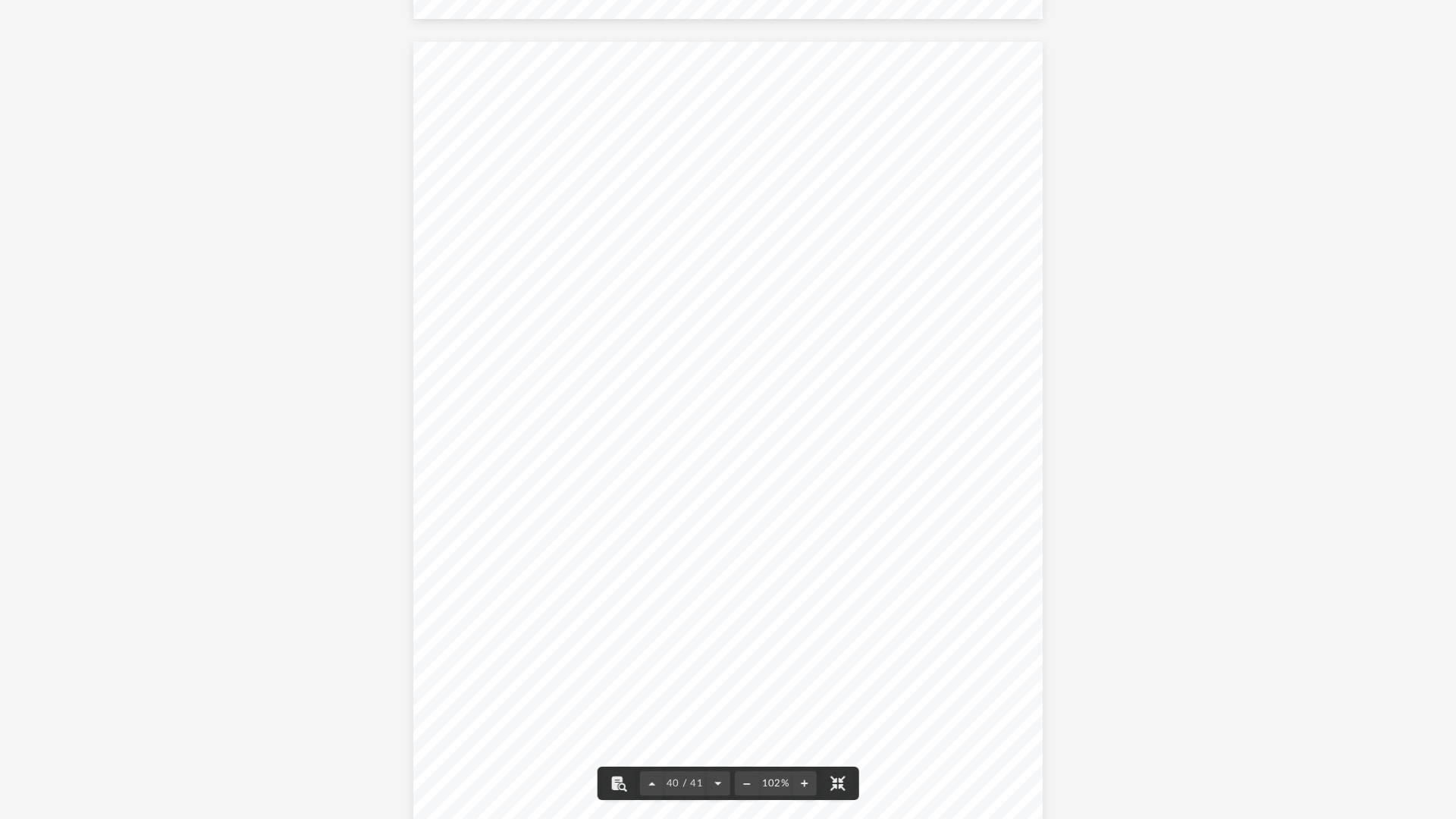
click at [835, 696] on button "File preview" at bounding box center [837, 783] width 33 height 33
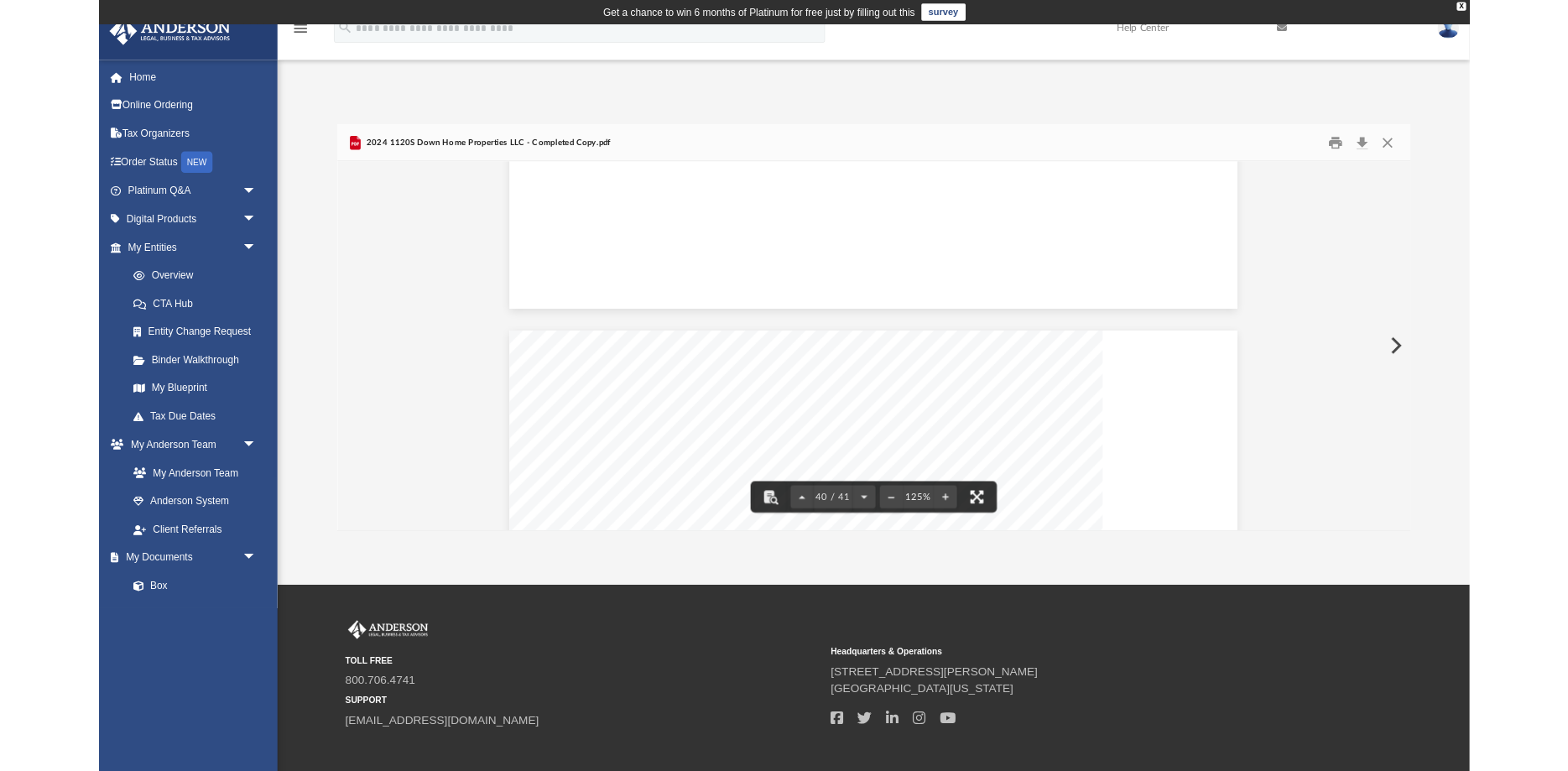
scroll to position [43146, 0]
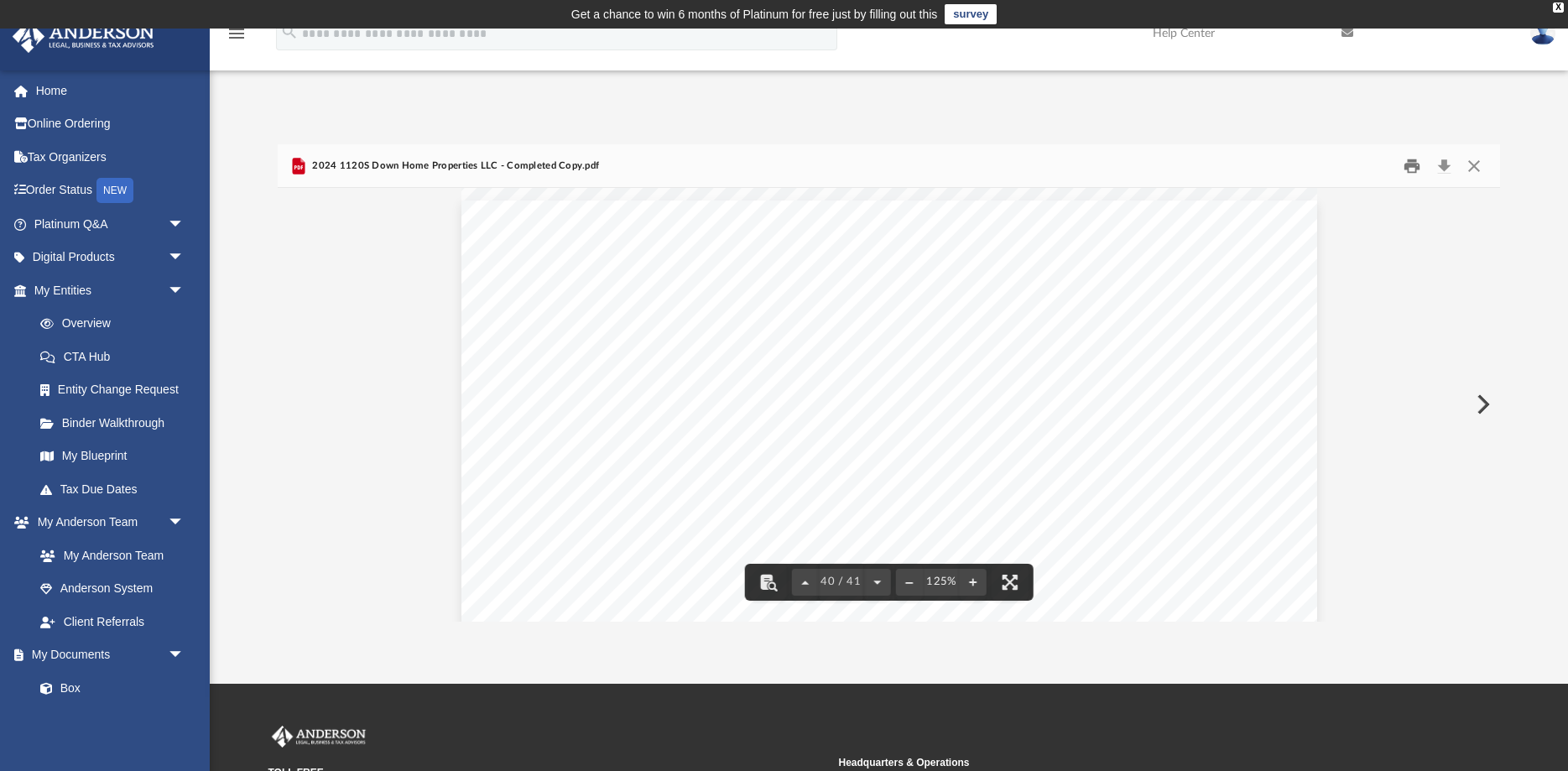
click at [1411, 164] on button "Print" at bounding box center [1413, 165] width 34 height 26
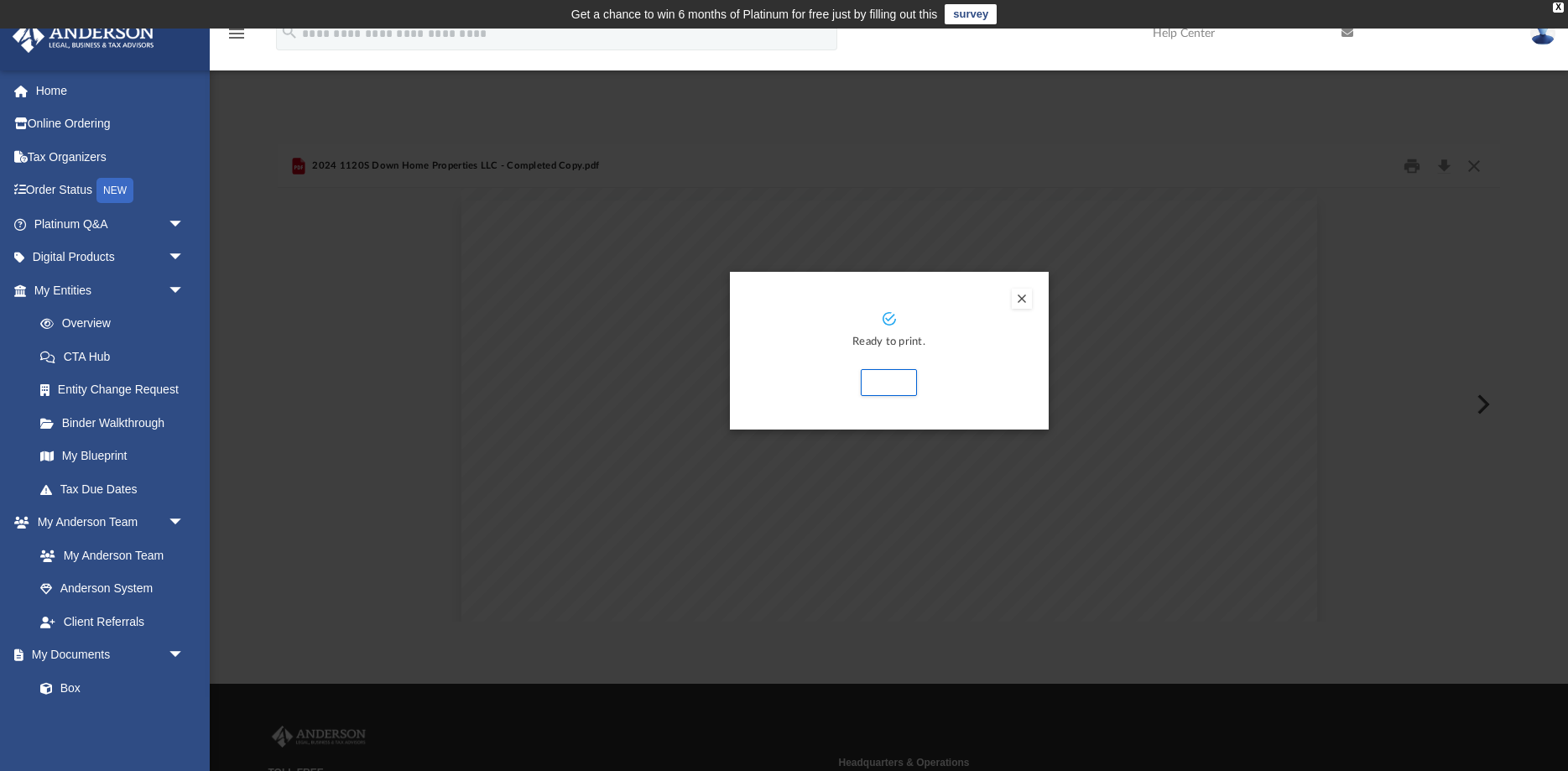
click at [1021, 298] on button "Preview" at bounding box center [1021, 298] width 20 height 20
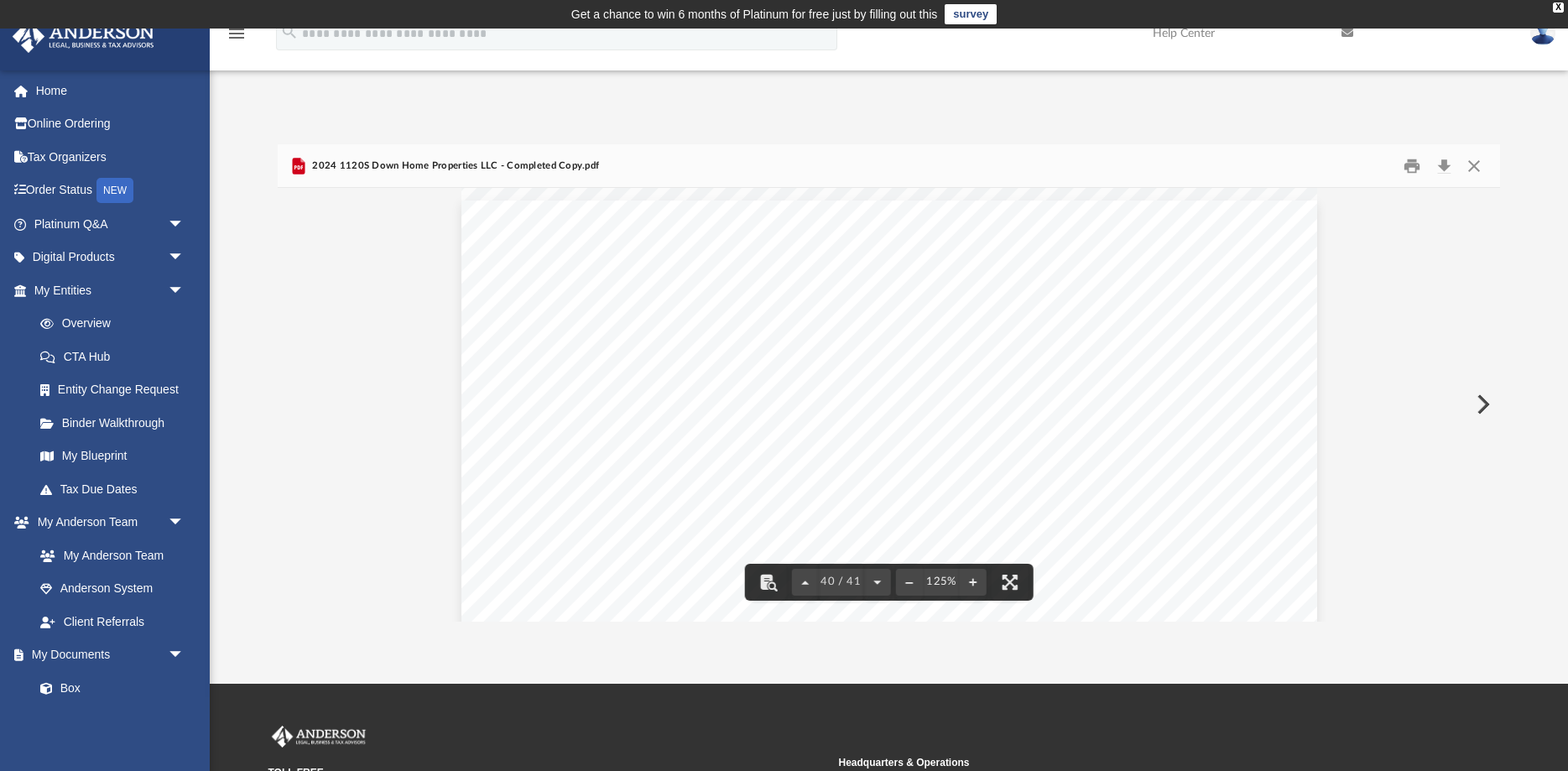
click at [1075, 436] on div "MM DD YYYY MM DD YYYY STREET or POST OFFICE BOX STREET or POST OFFICE BOX CITY …" at bounding box center [889, 754] width 856 height 1107
click at [1444, 166] on button "Download" at bounding box center [1444, 165] width 30 height 26
click at [1481, 164] on button "Close" at bounding box center [1474, 165] width 30 height 26
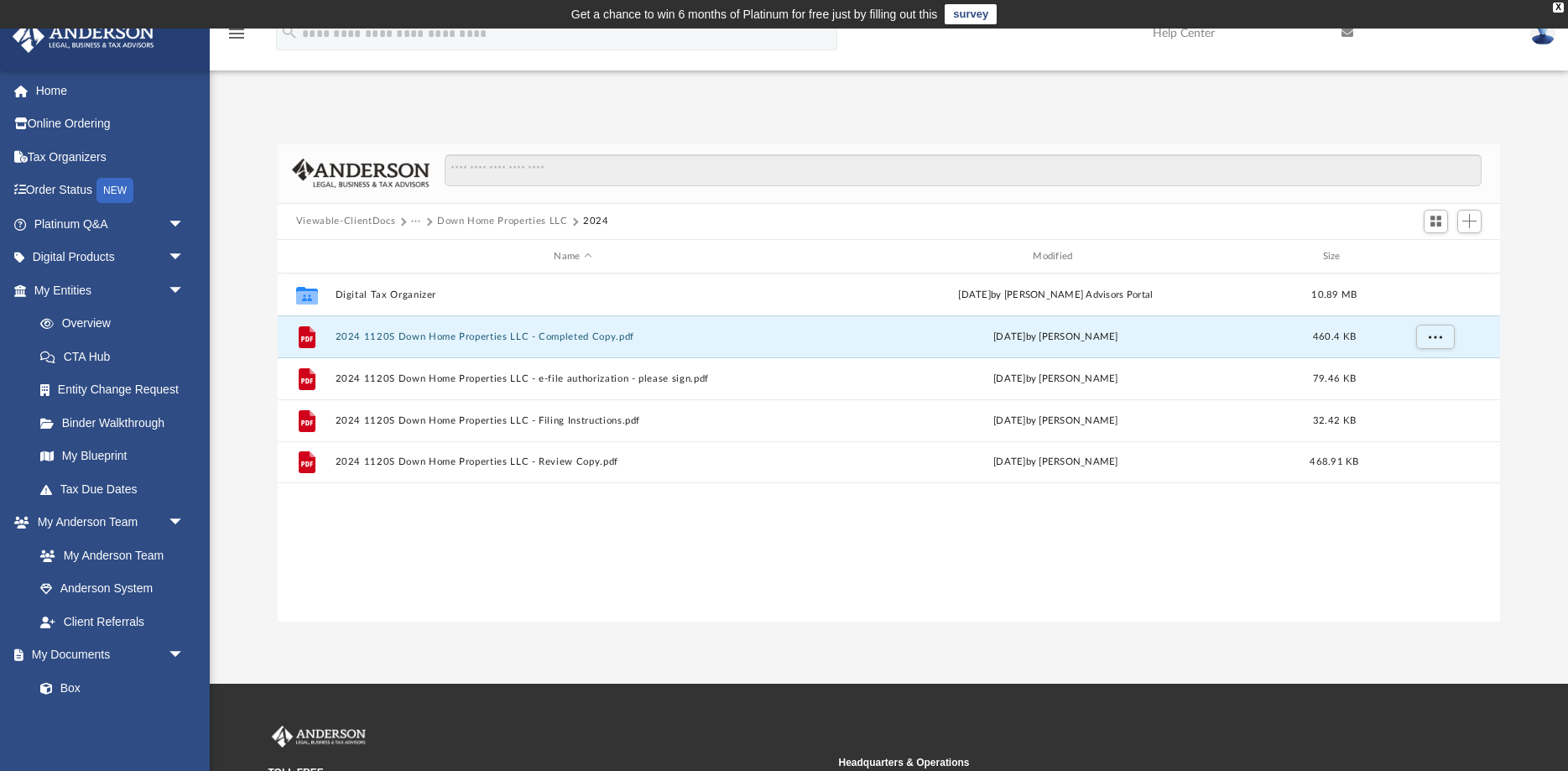
click at [360, 221] on button "Viewable-ClientDocs" at bounding box center [346, 221] width 99 height 15
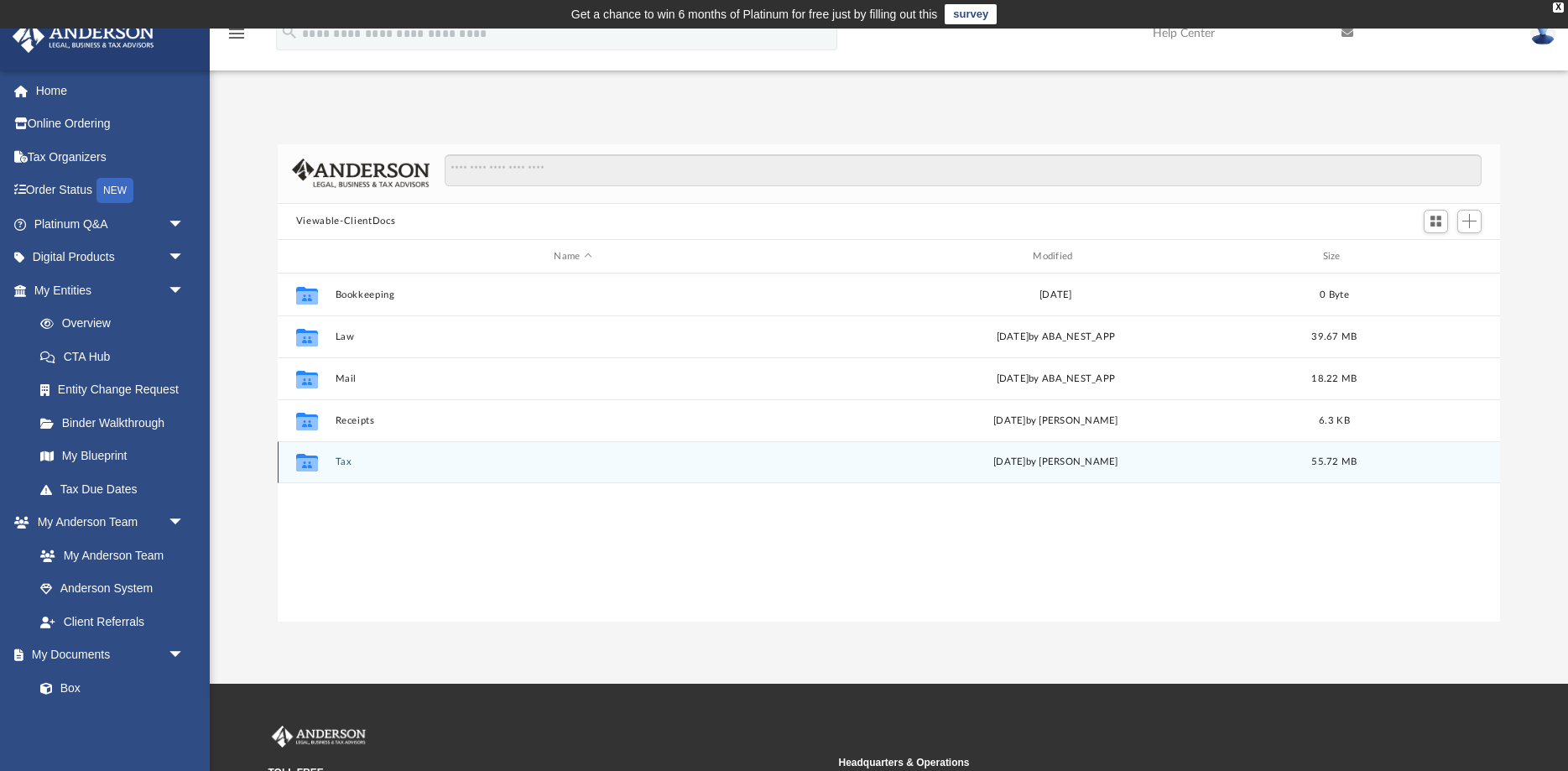
click at [450, 461] on button "Tax" at bounding box center [573, 462] width 475 height 11
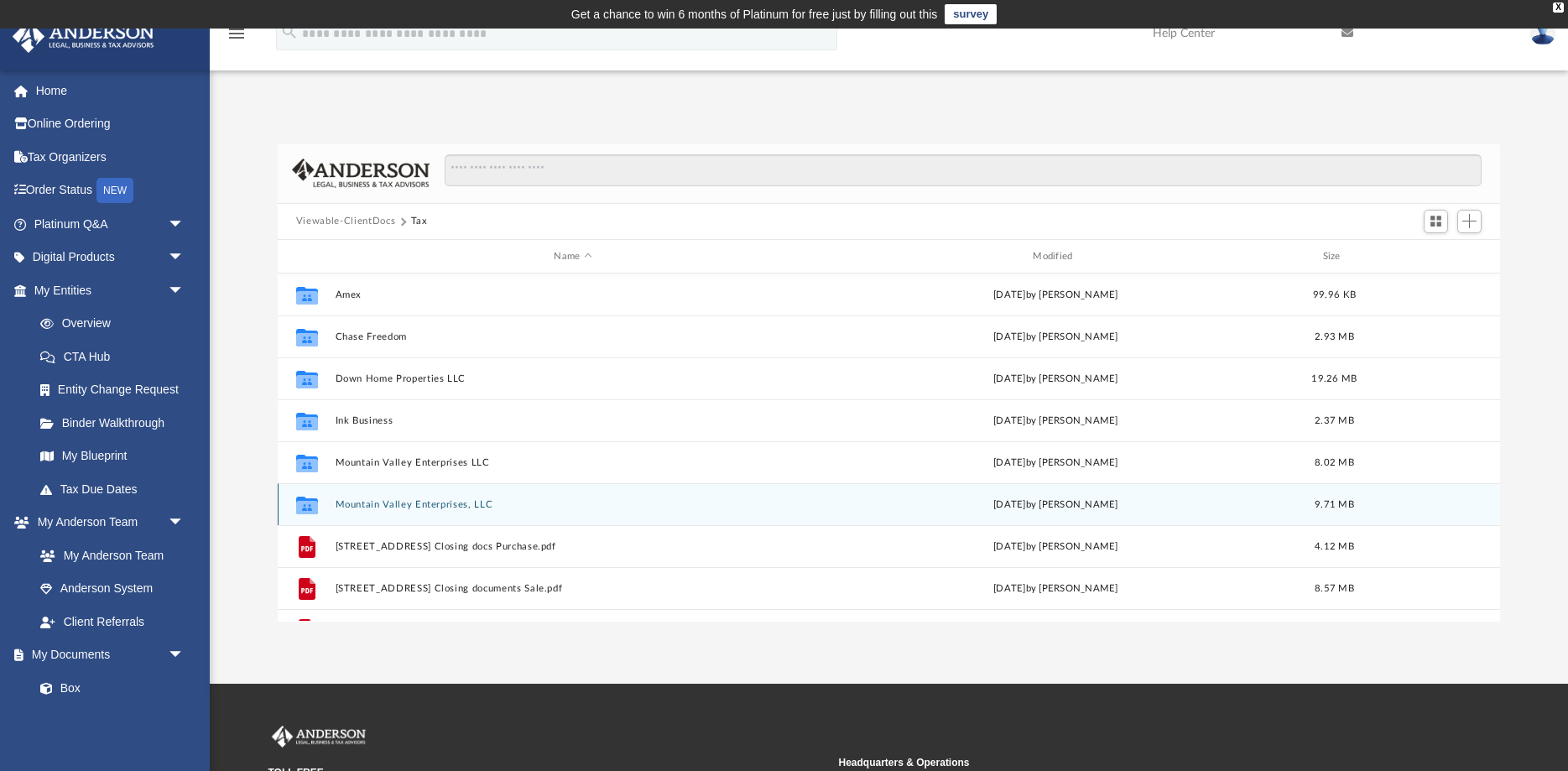
click at [1062, 503] on div "Wed Aug 27 2025 by Alex Price" at bounding box center [1056, 504] width 475 height 15
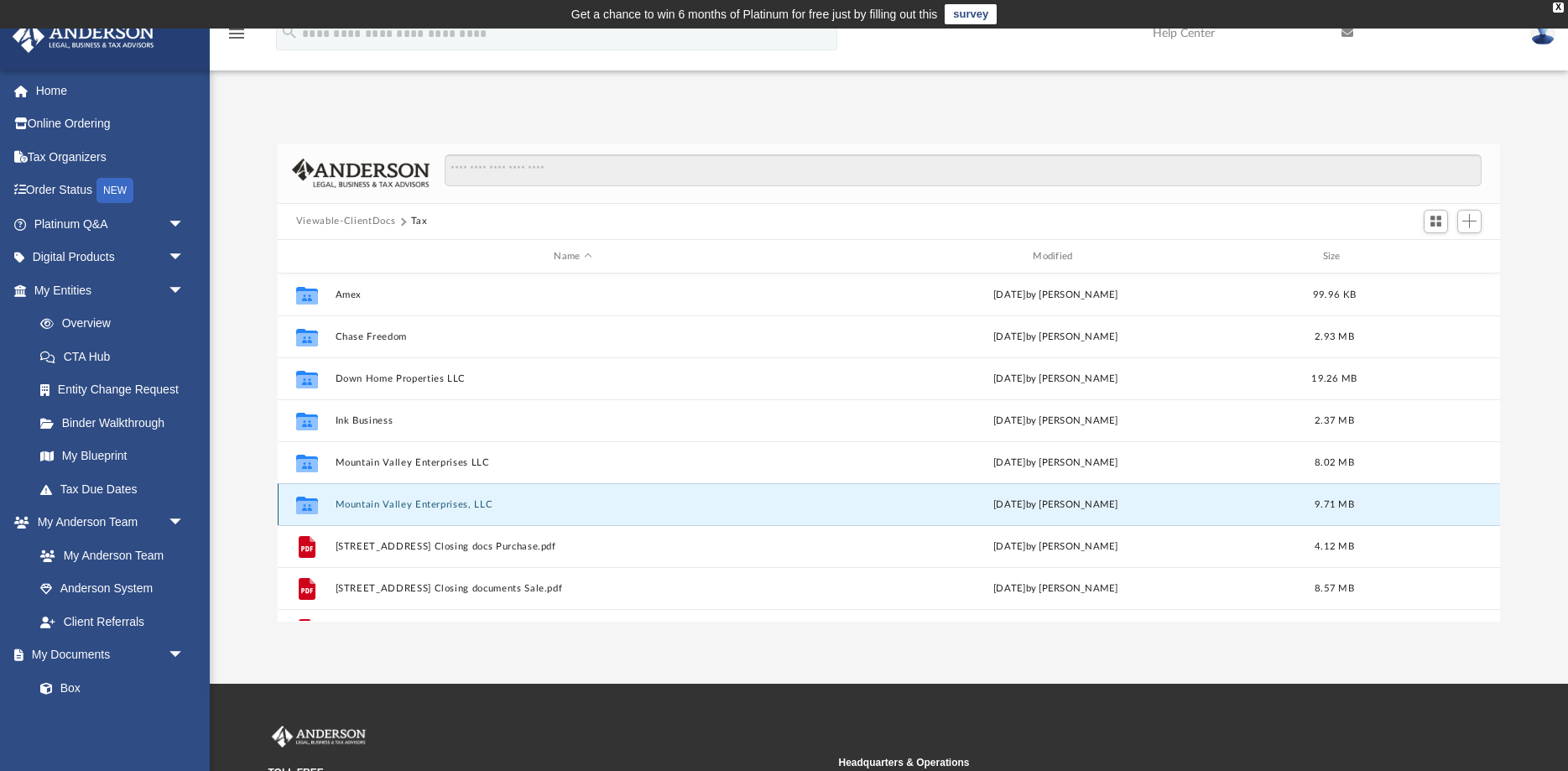
click at [1062, 503] on div "Wed Aug 27 2025 by Alex Price" at bounding box center [1056, 504] width 475 height 15
click at [454, 506] on button "Mountain Valley Enterprises, LLC" at bounding box center [573, 504] width 475 height 11
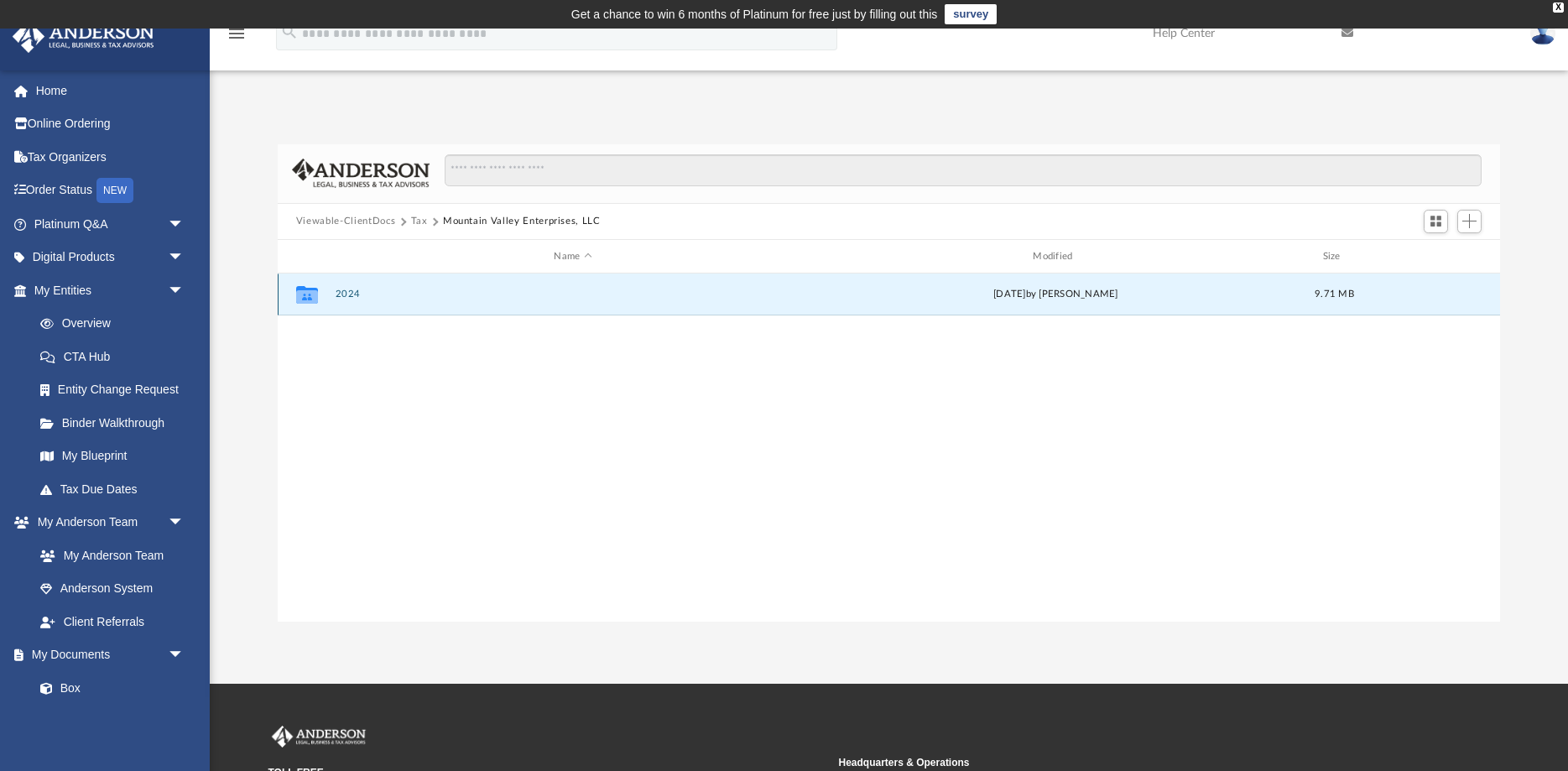
click at [341, 298] on button "2024" at bounding box center [573, 294] width 475 height 11
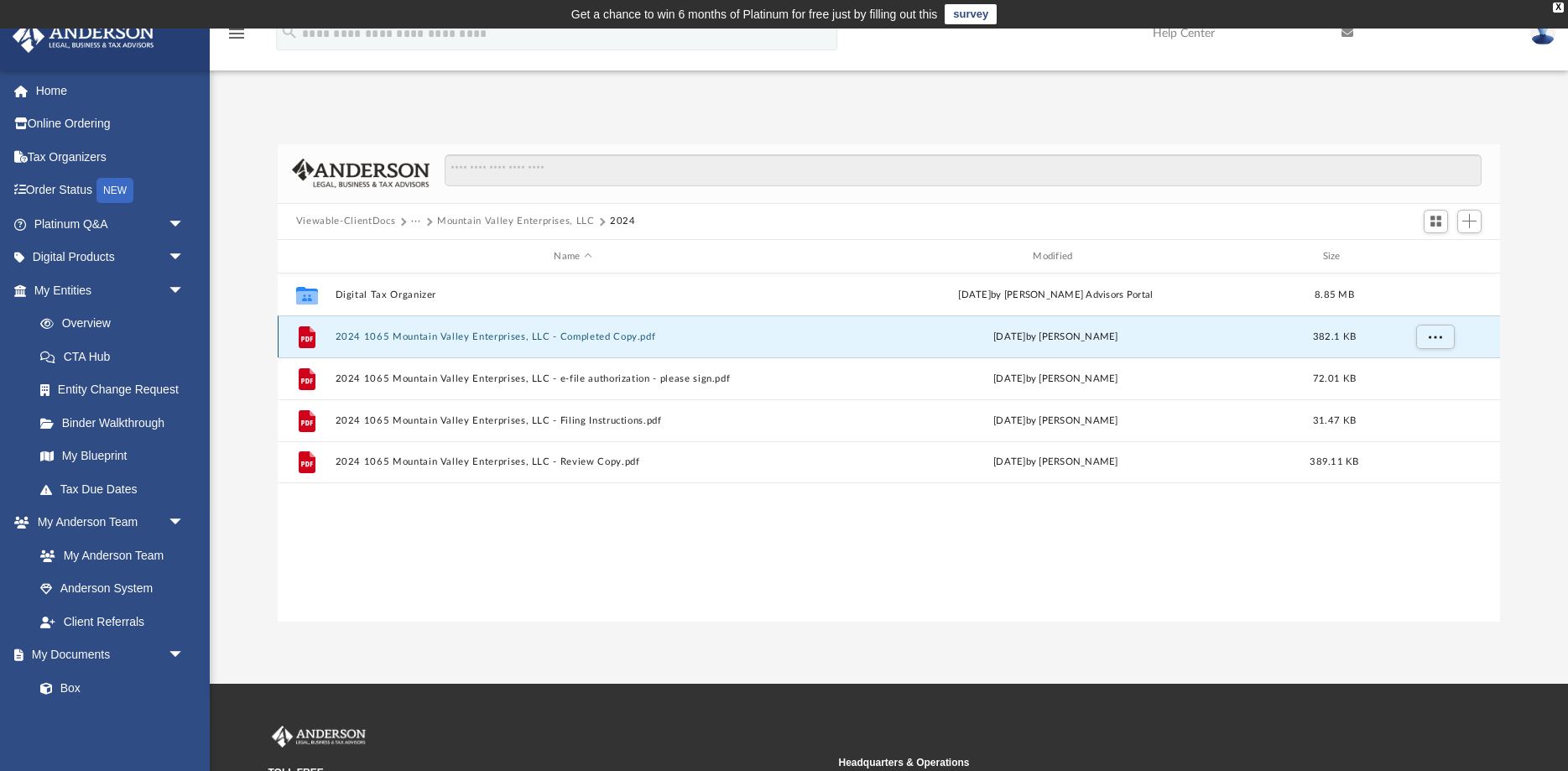
click at [604, 339] on button "2024 1065 Mountain Valley Enterprises, LLC - Completed Copy.pdf" at bounding box center [573, 337] width 475 height 11
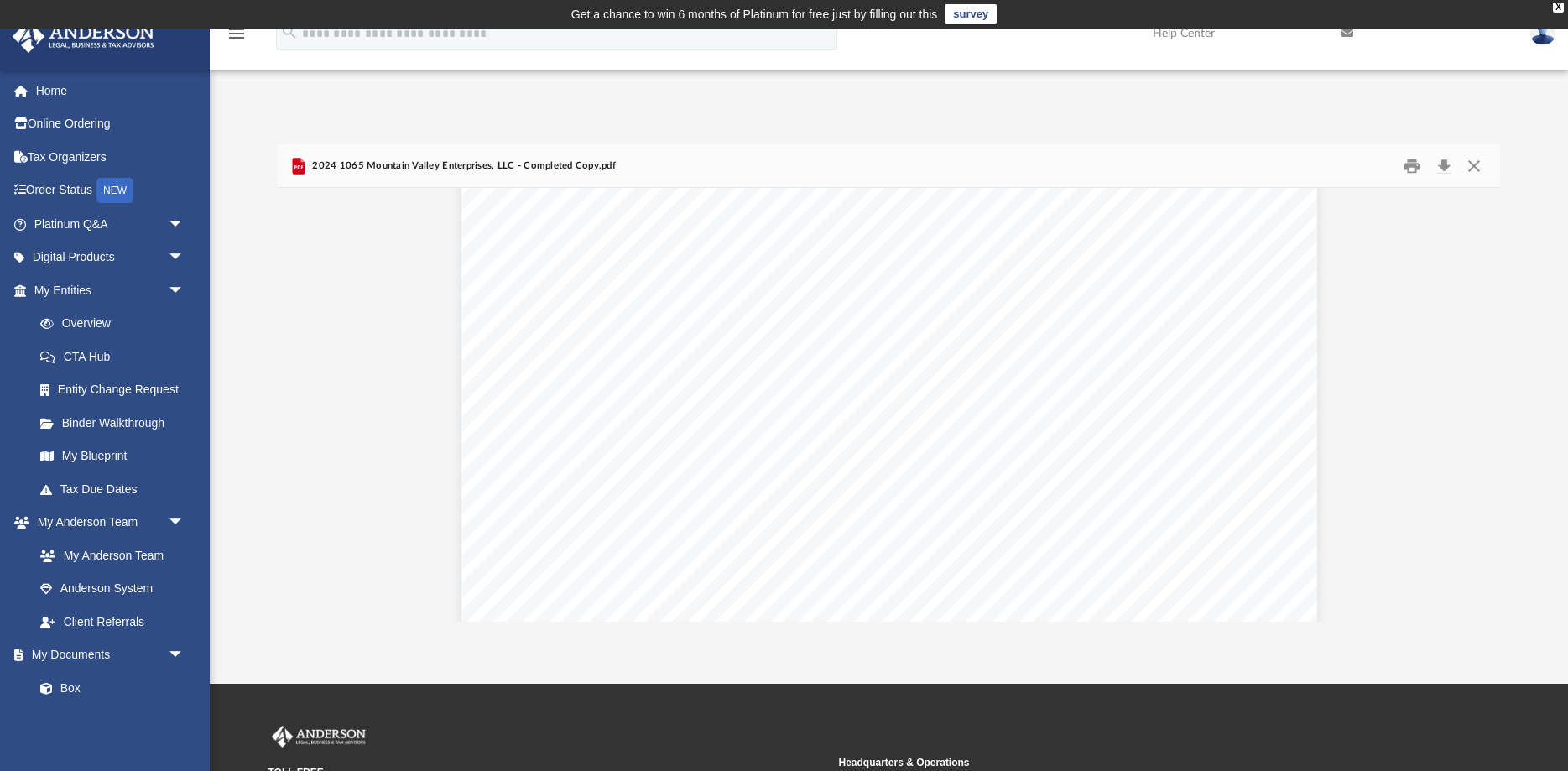
scroll to position [35552, 0]
click at [1445, 162] on button "Download" at bounding box center [1444, 165] width 30 height 26
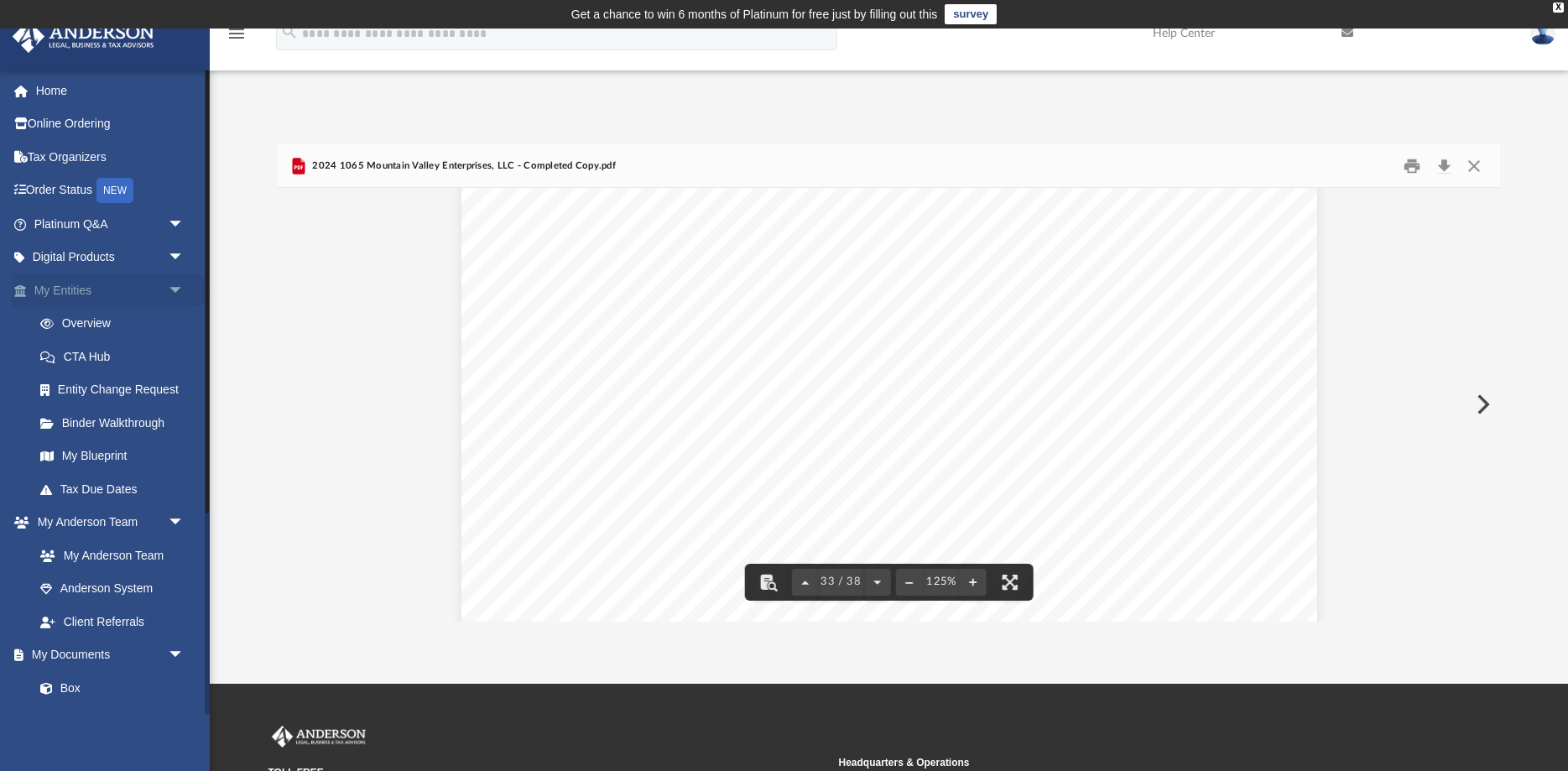
click at [176, 291] on span "arrow_drop_down" at bounding box center [185, 291] width 34 height 35
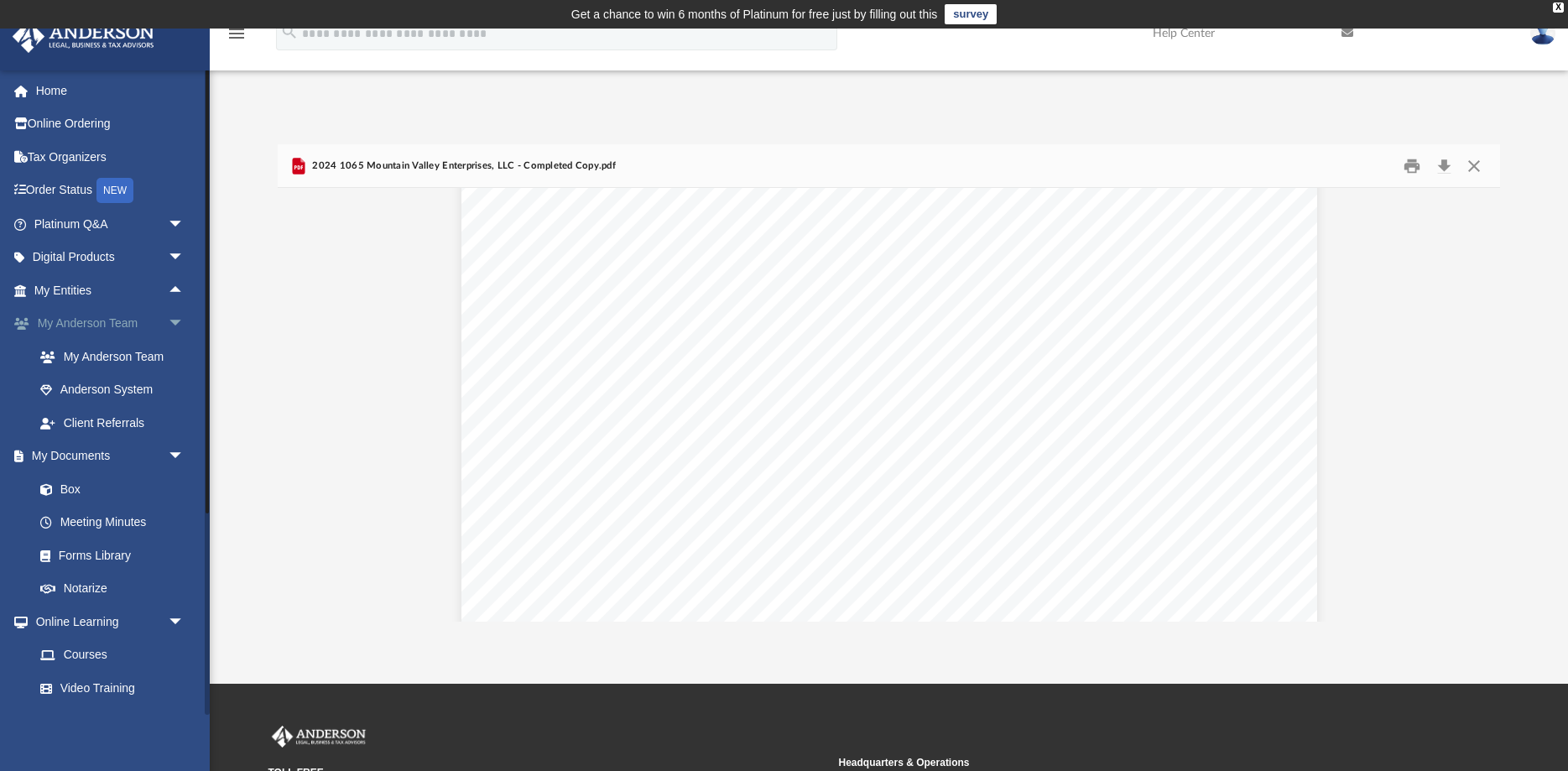
click at [179, 321] on span "arrow_drop_down" at bounding box center [185, 325] width 34 height 35
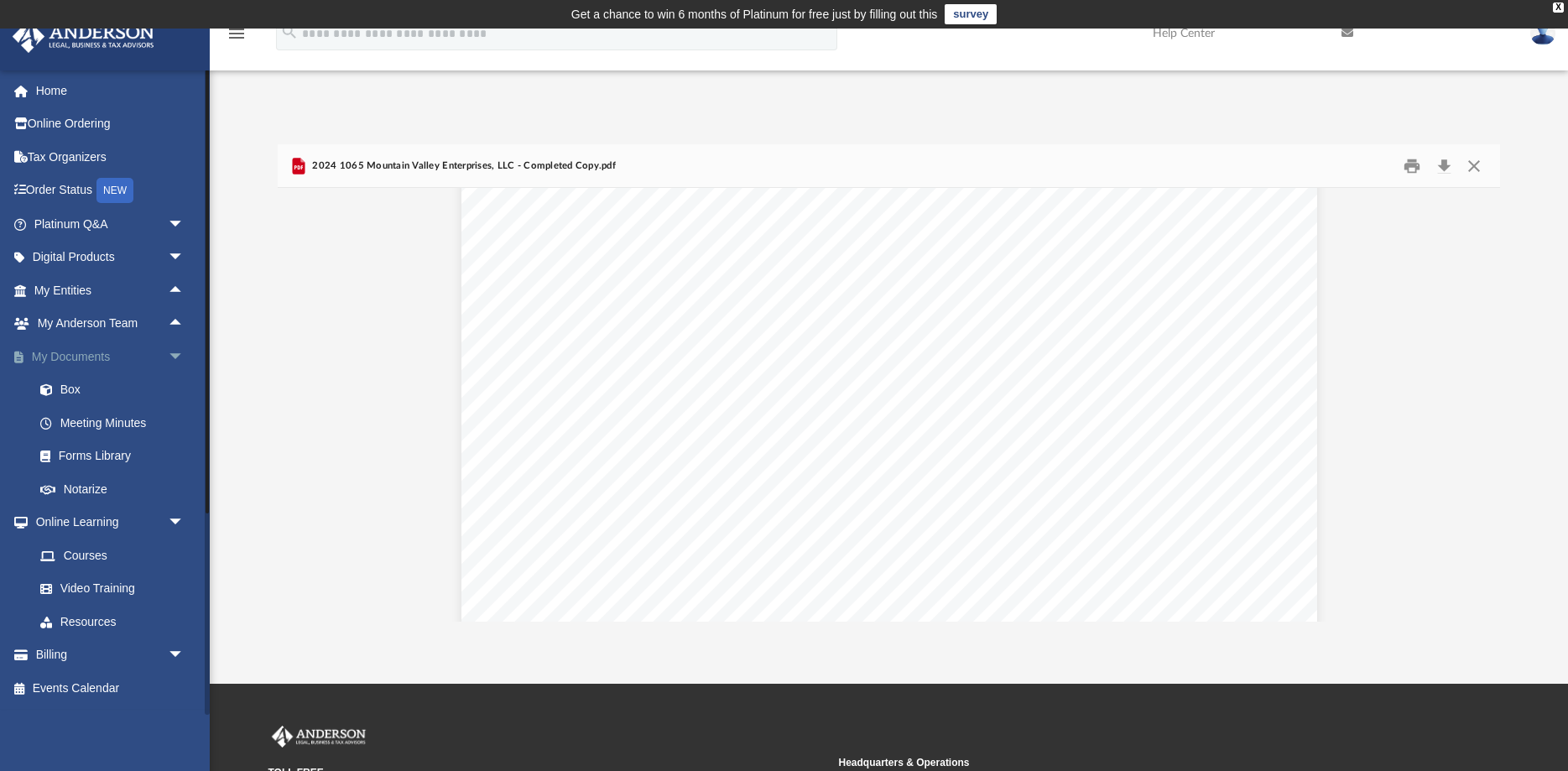
click at [173, 354] on span "arrow_drop_down" at bounding box center [185, 357] width 34 height 35
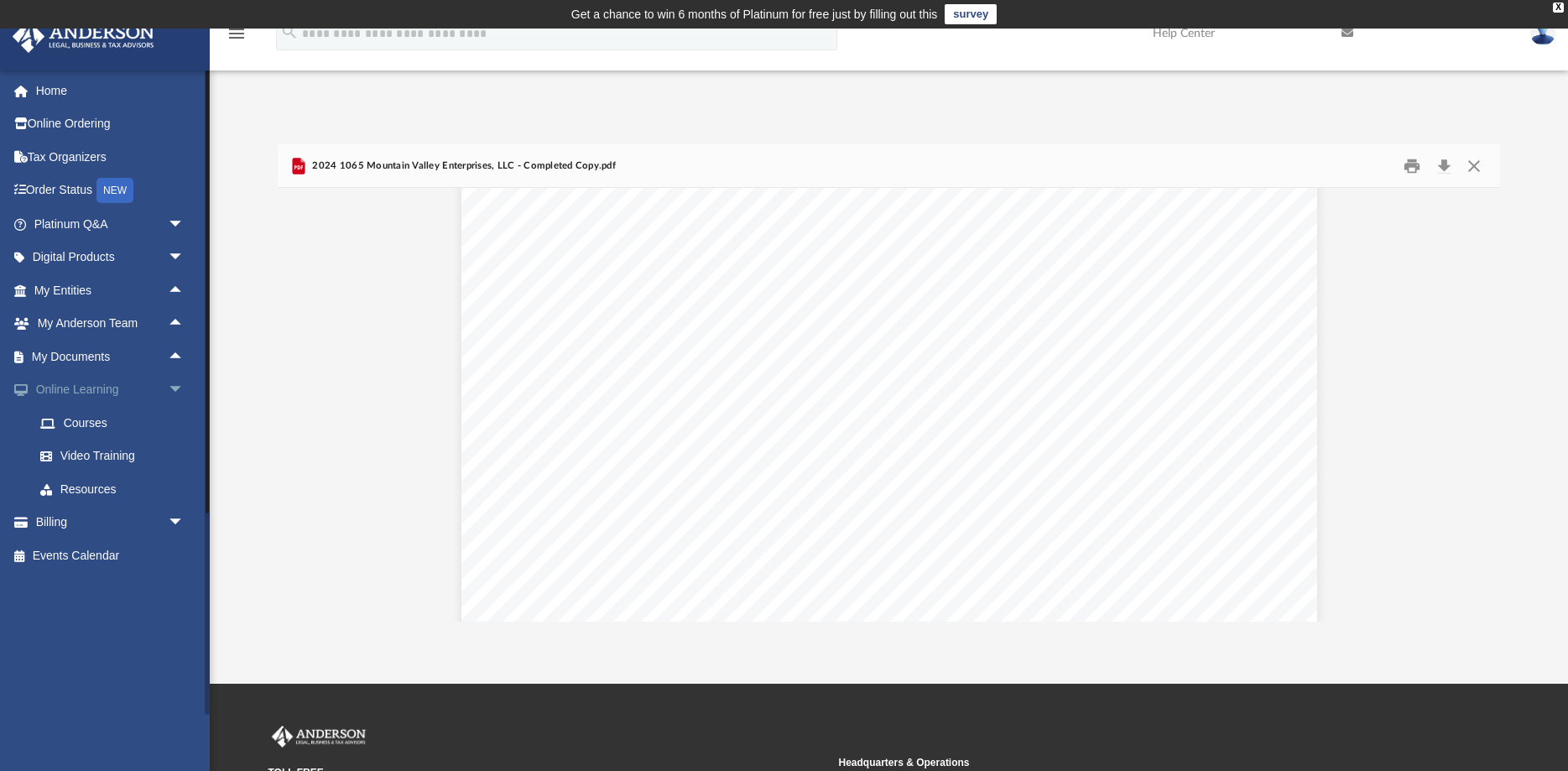
click at [178, 385] on span "arrow_drop_down" at bounding box center [185, 391] width 34 height 35
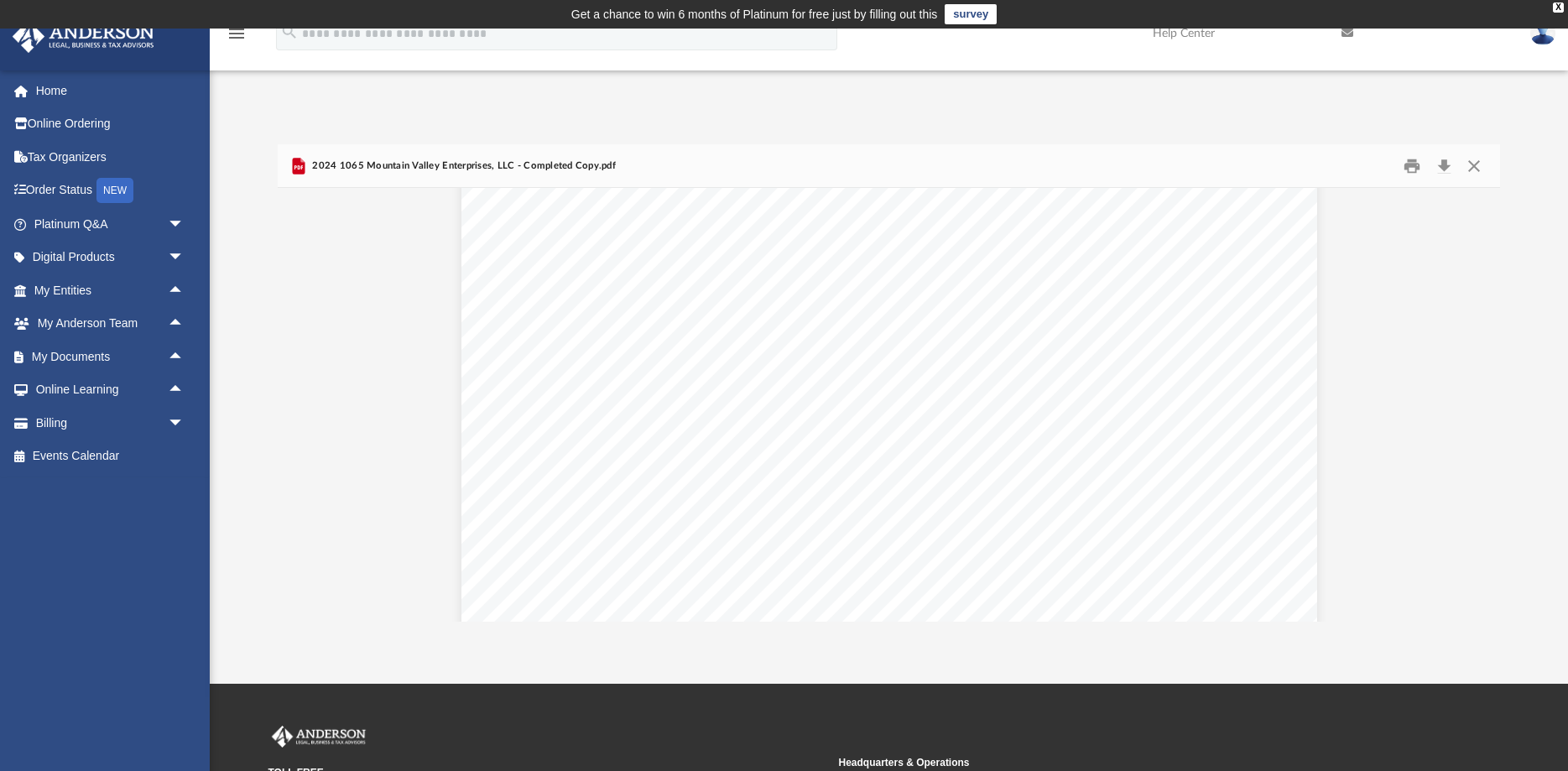
scroll to position [30450, 0]
click at [1558, 4] on div "X" at bounding box center [1558, 8] width 11 height 10
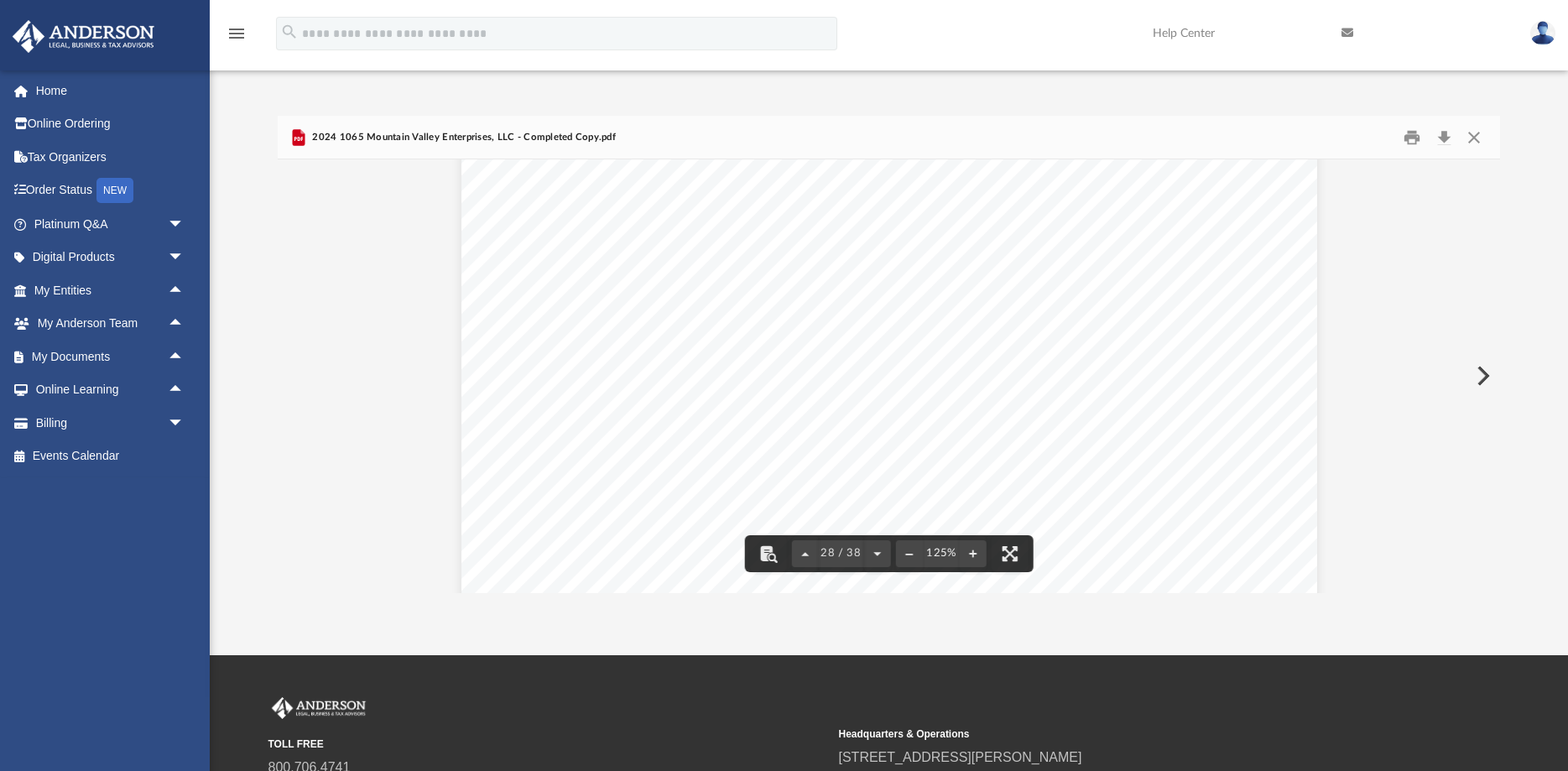
scroll to position [30188, 0]
